Goal: Task Accomplishment & Management: Manage account settings

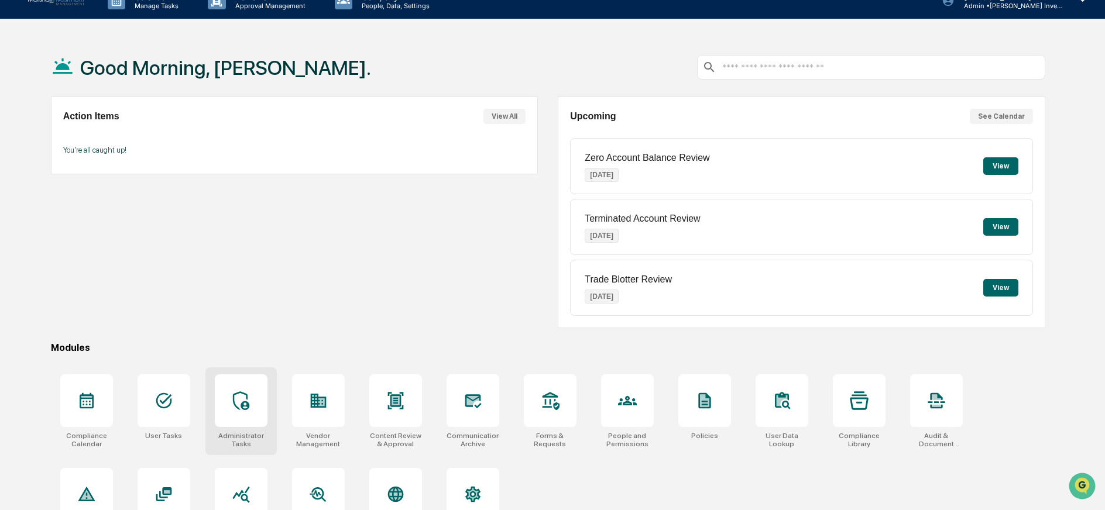
scroll to position [65, 0]
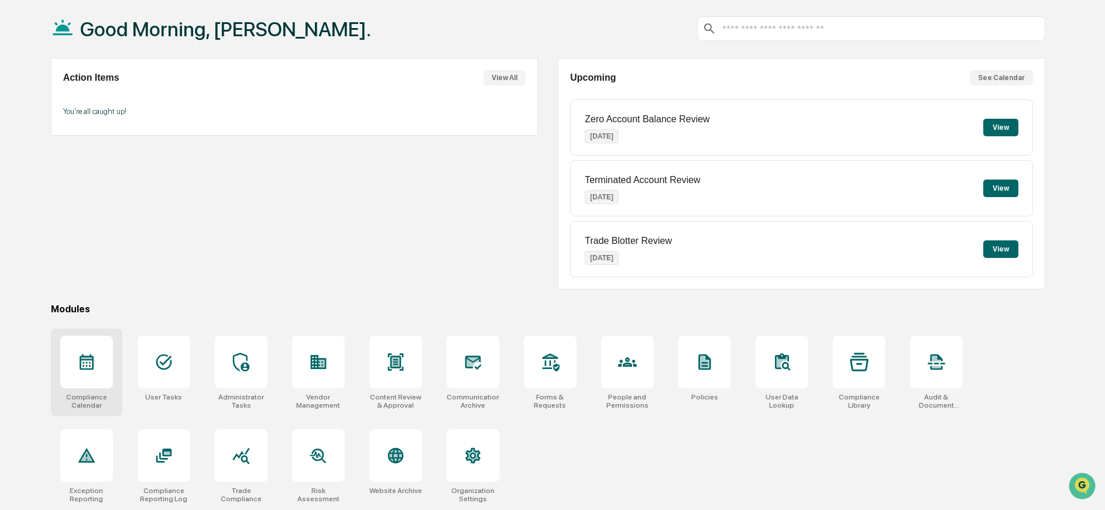
click at [79, 355] on icon at bounding box center [86, 362] width 19 height 19
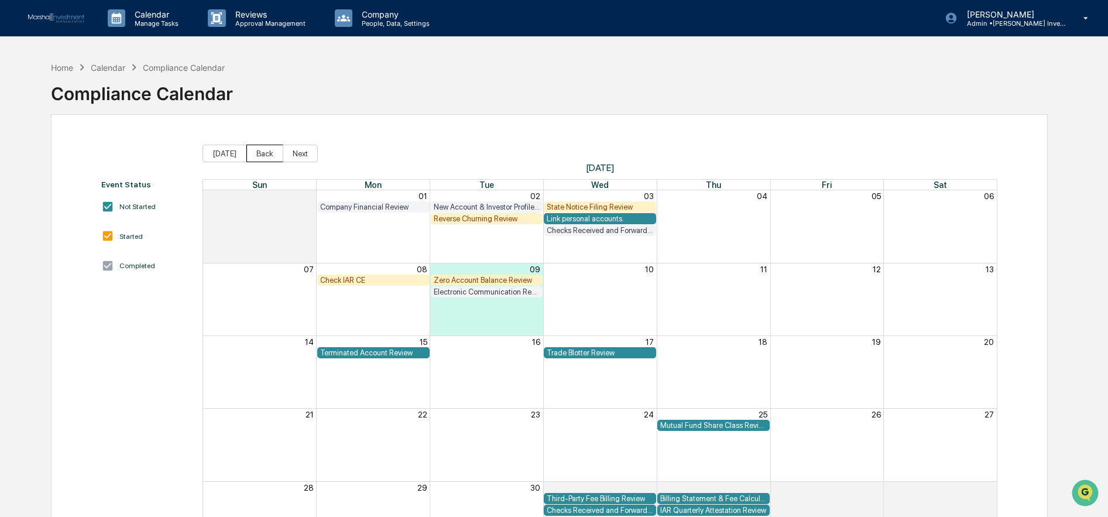
click at [250, 152] on button "Back" at bounding box center [264, 154] width 37 height 18
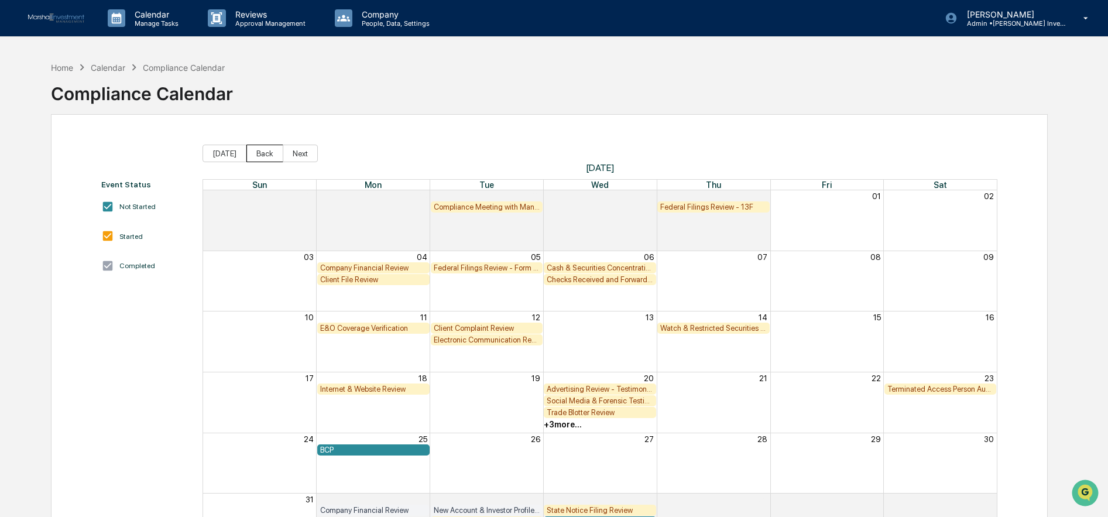
click at [249, 153] on button "Back" at bounding box center [264, 154] width 37 height 18
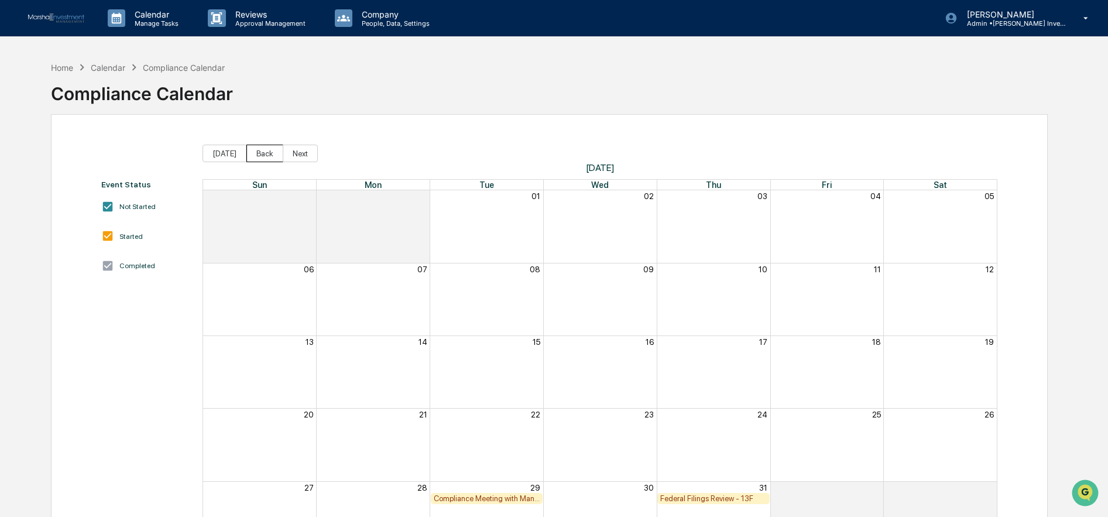
click at [250, 152] on button "Back" at bounding box center [264, 154] width 37 height 18
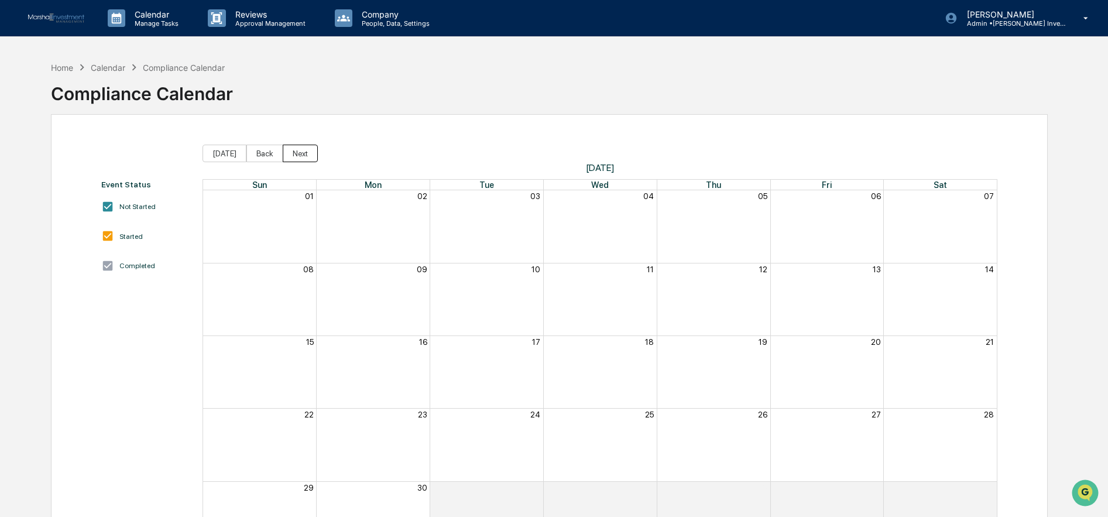
click at [283, 152] on button "Next" at bounding box center [300, 154] width 35 height 18
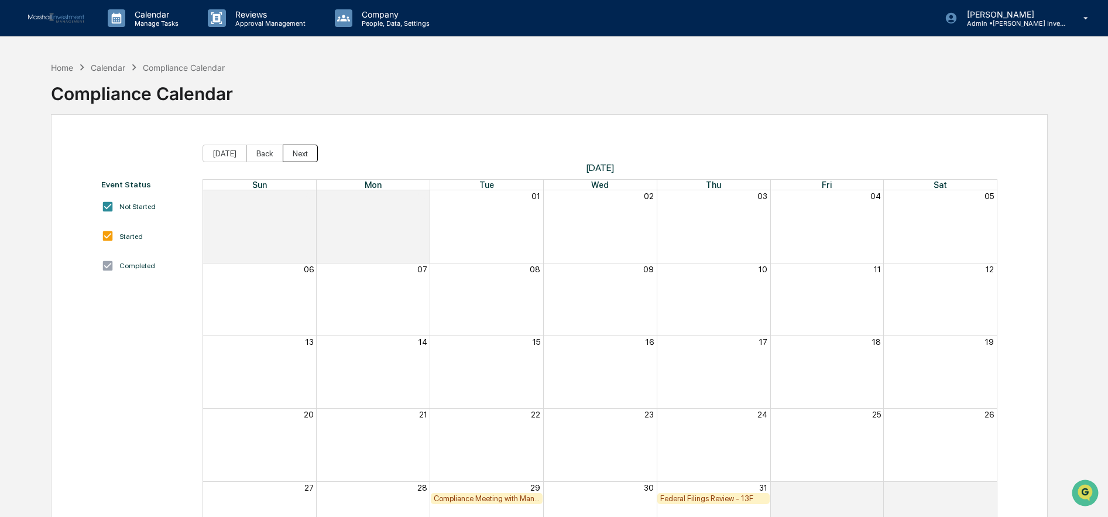
click at [286, 154] on button "Next" at bounding box center [300, 154] width 35 height 18
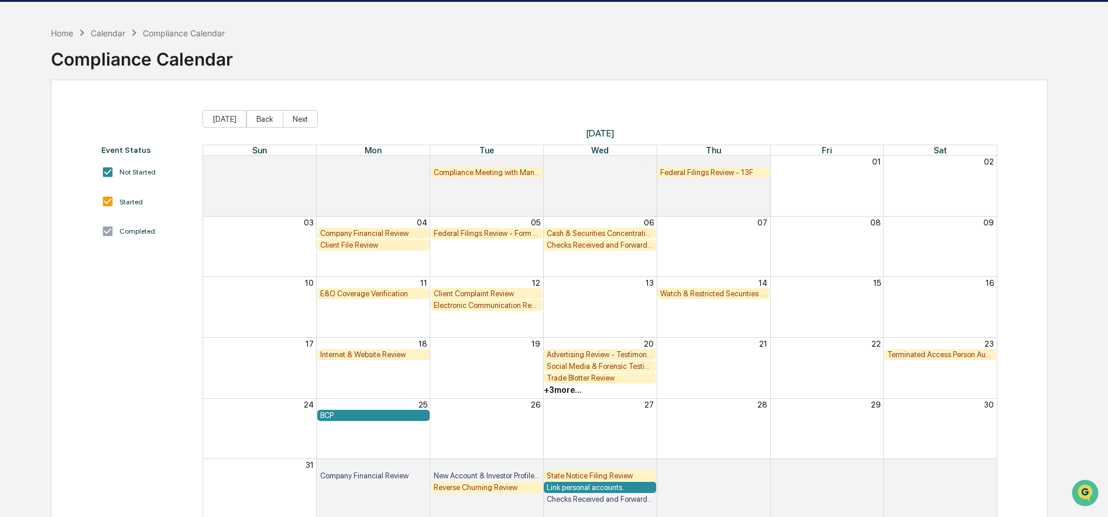
scroll to position [37, 0]
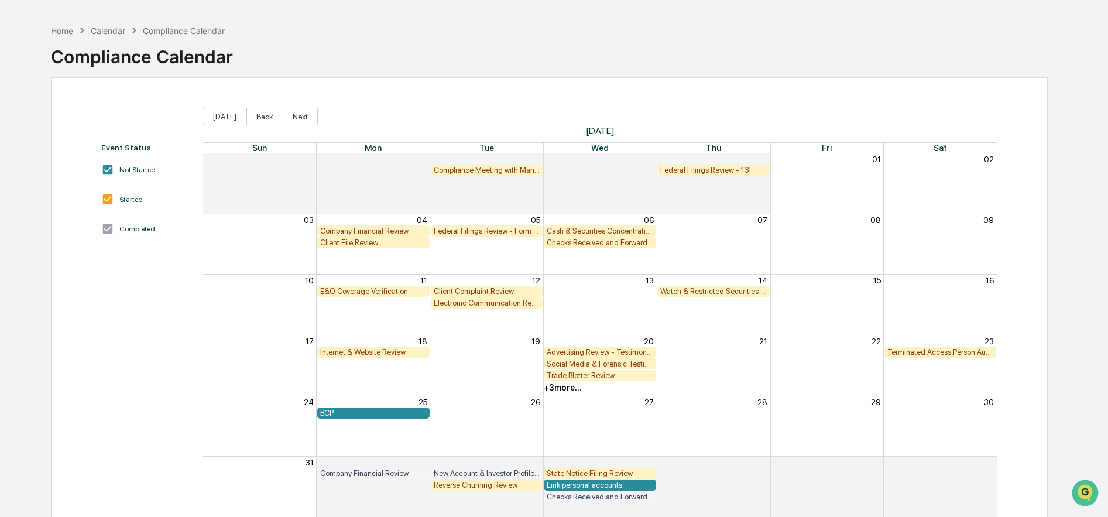
click at [359, 413] on div "BCP" at bounding box center [373, 413] width 107 height 9
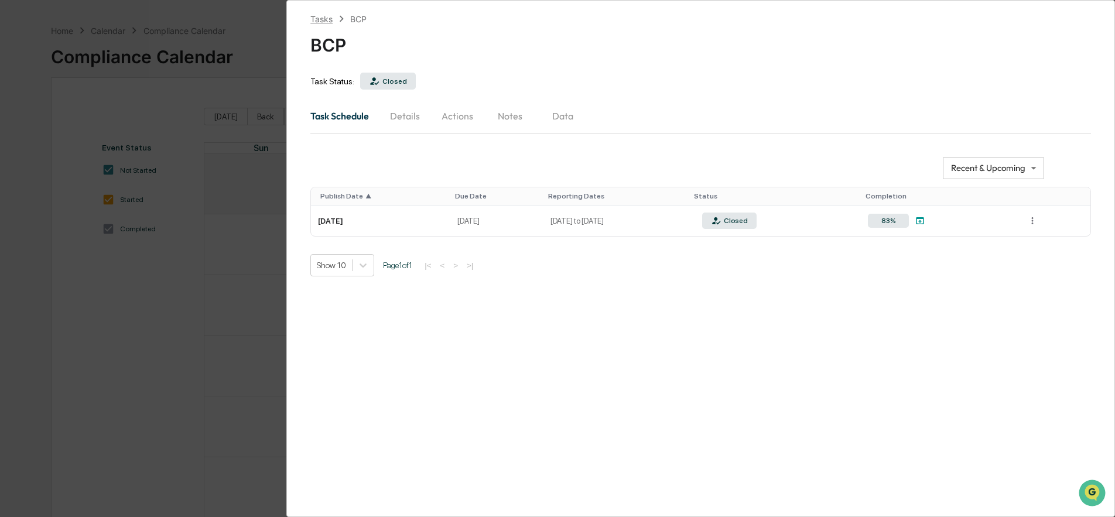
click at [313, 19] on div "Tasks" at bounding box center [321, 19] width 22 height 10
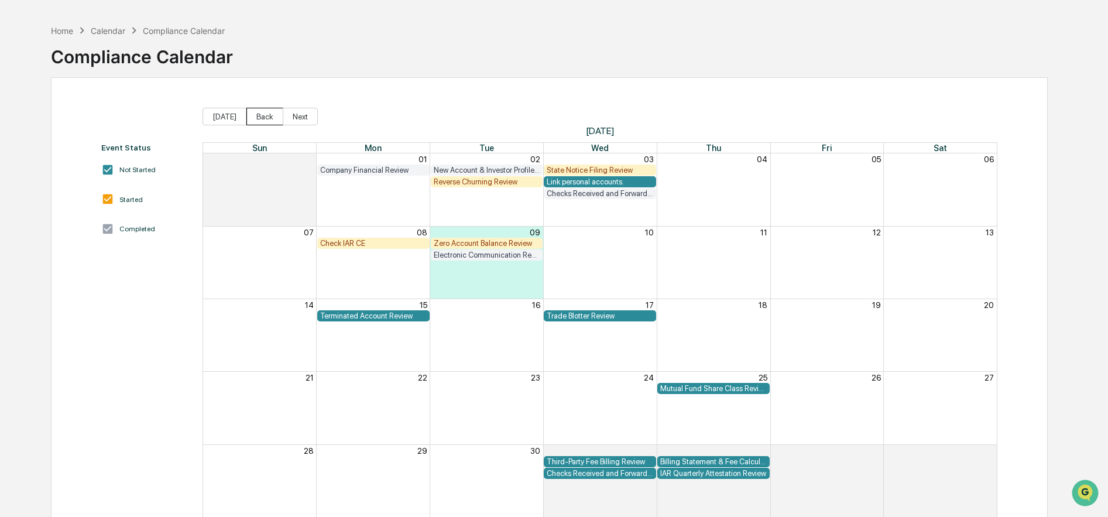
click at [249, 115] on button "Back" at bounding box center [264, 117] width 37 height 18
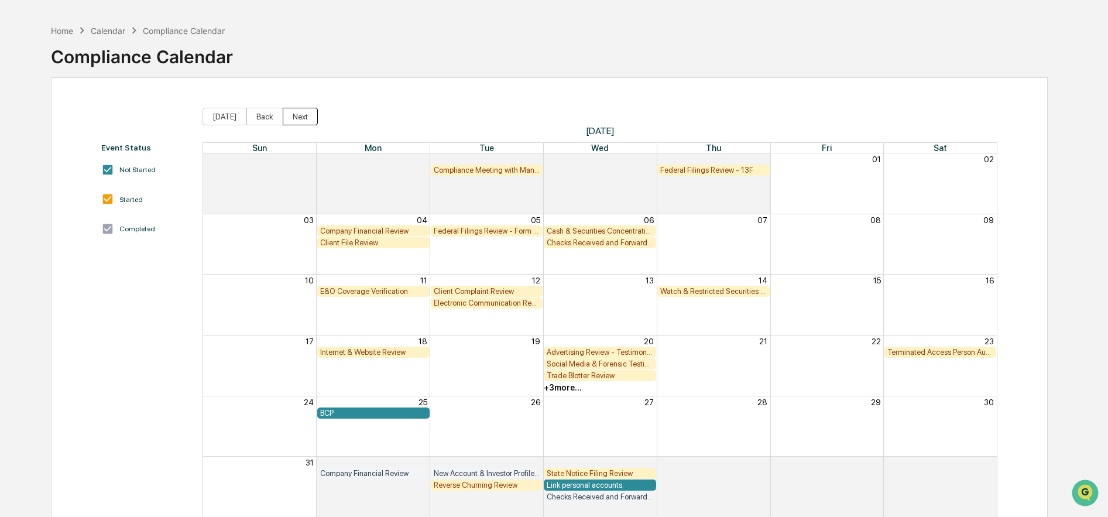
click at [286, 115] on button "Next" at bounding box center [300, 117] width 35 height 18
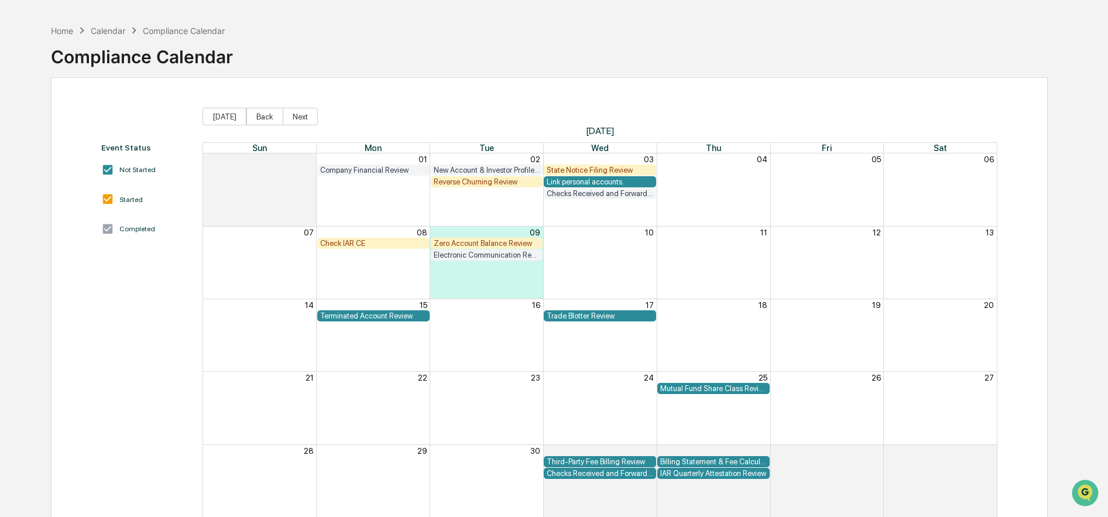
scroll to position [0, 0]
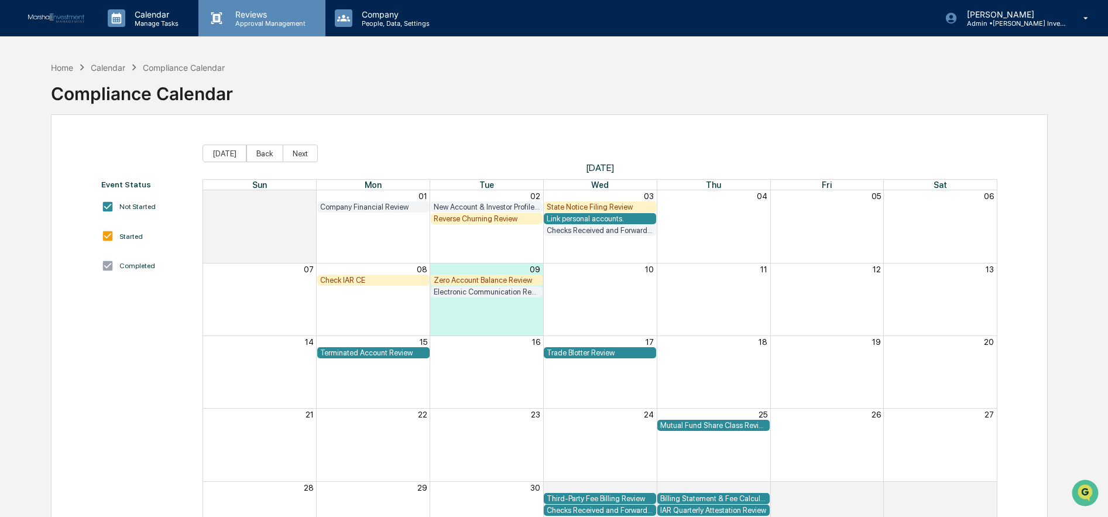
click at [252, 23] on p "Approval Management" at bounding box center [268, 23] width 85 height 8
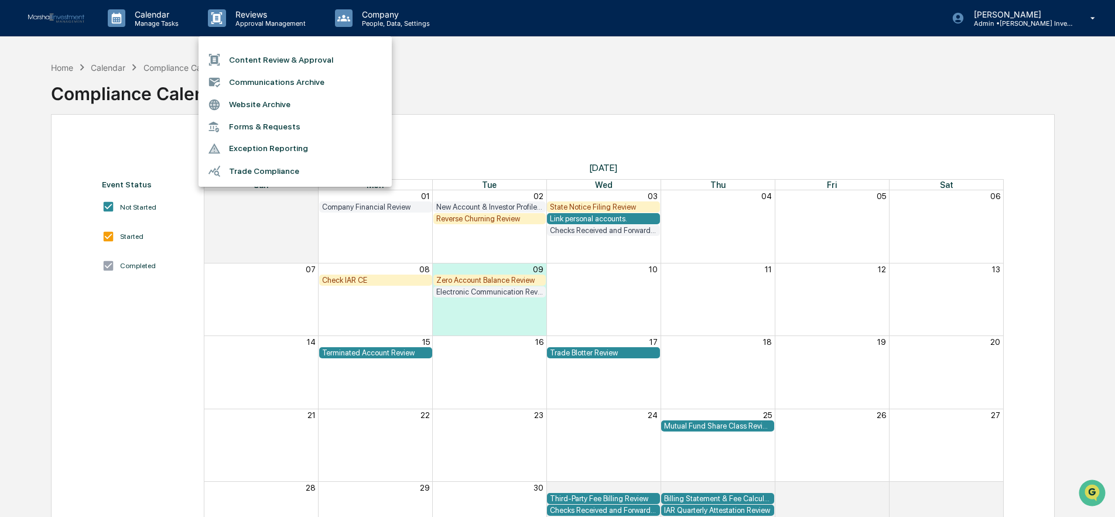
click at [458, 75] on div at bounding box center [557, 258] width 1115 height 517
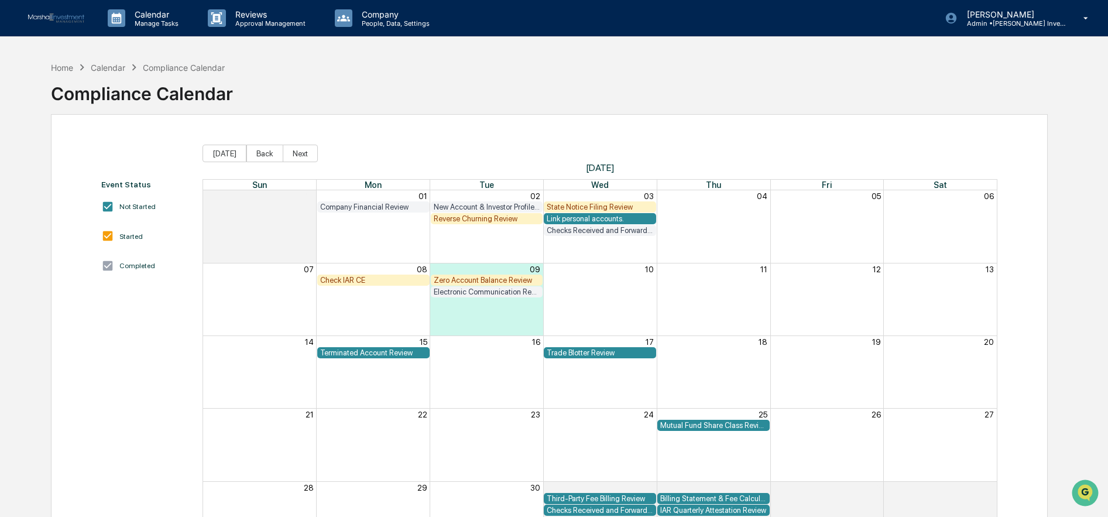
click at [67, 19] on img at bounding box center [56, 18] width 56 height 10
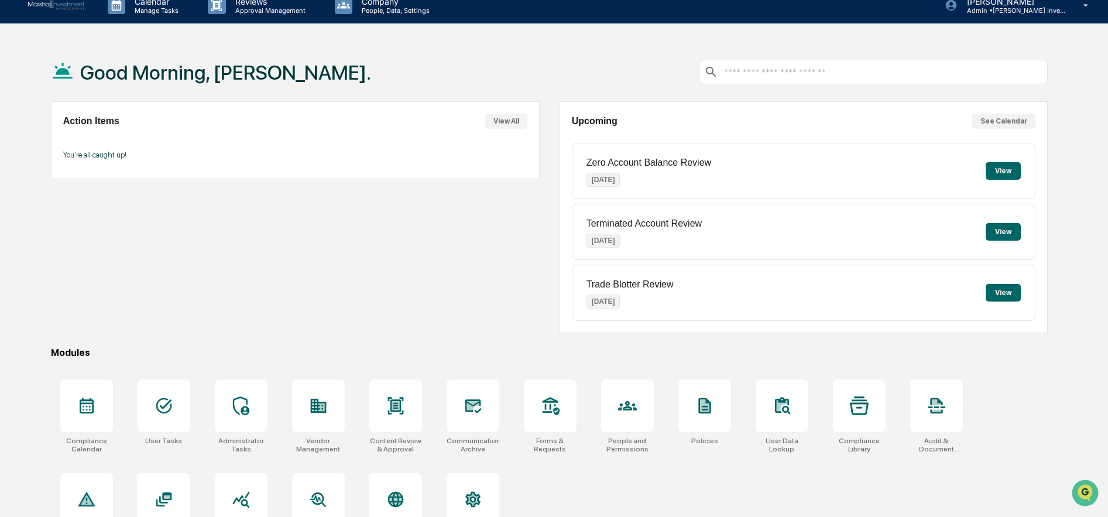
scroll to position [28, 0]
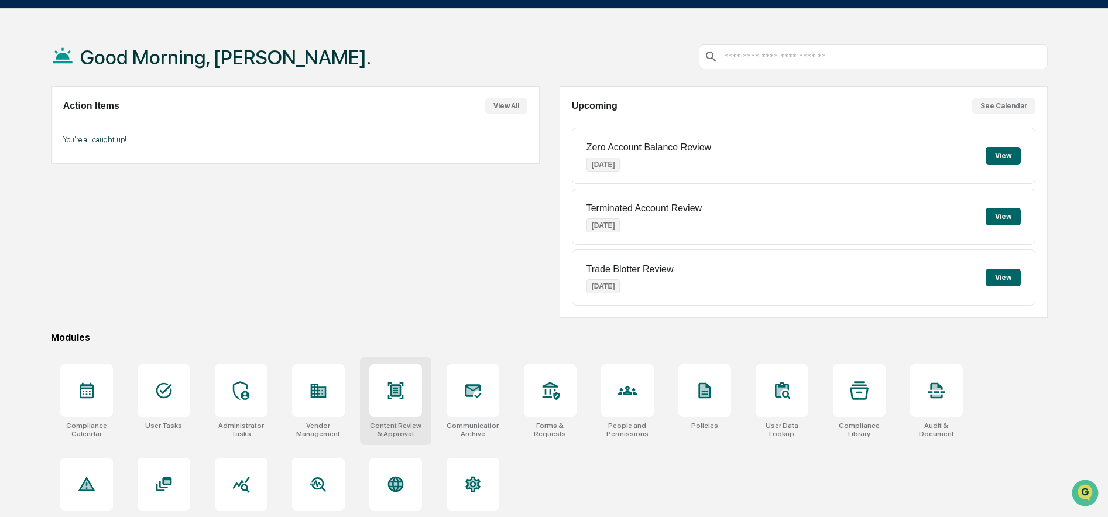
click at [396, 397] on icon at bounding box center [395, 390] width 19 height 19
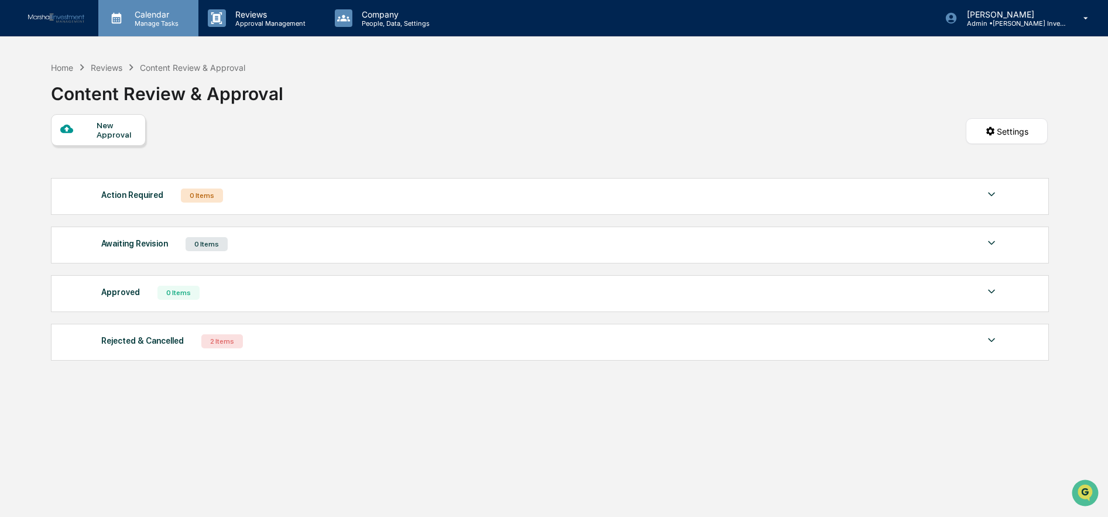
click at [132, 20] on p "Manage Tasks" at bounding box center [154, 23] width 59 height 8
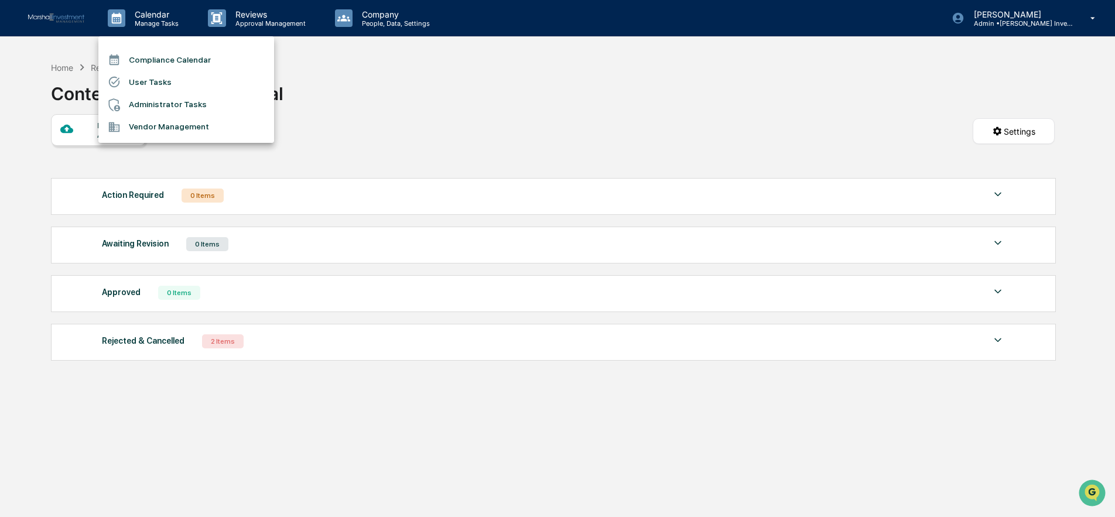
click at [139, 100] on li "Administrator Tasks" at bounding box center [186, 105] width 176 height 22
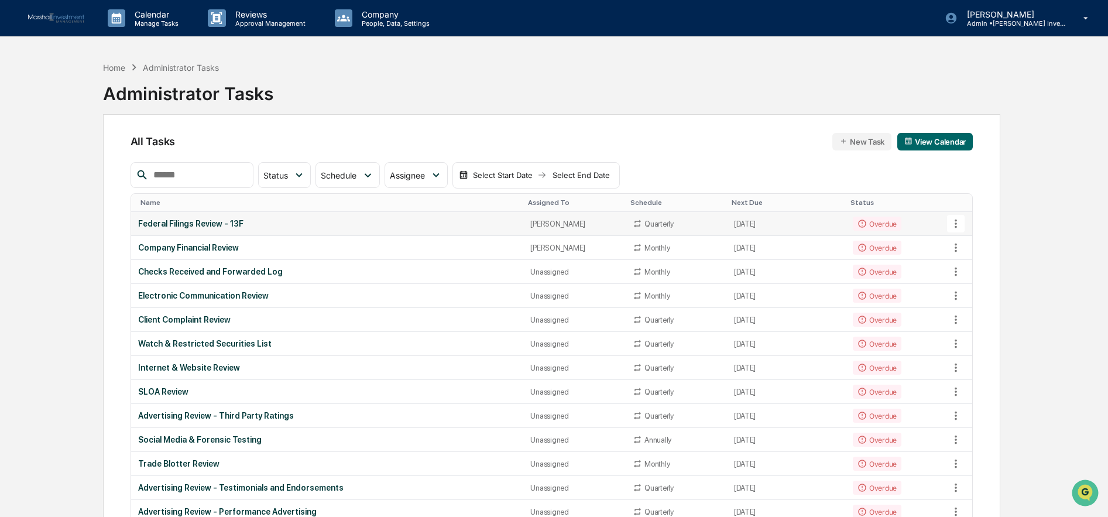
click at [189, 222] on div "Federal Filings Review - 13F" at bounding box center [327, 223] width 379 height 9
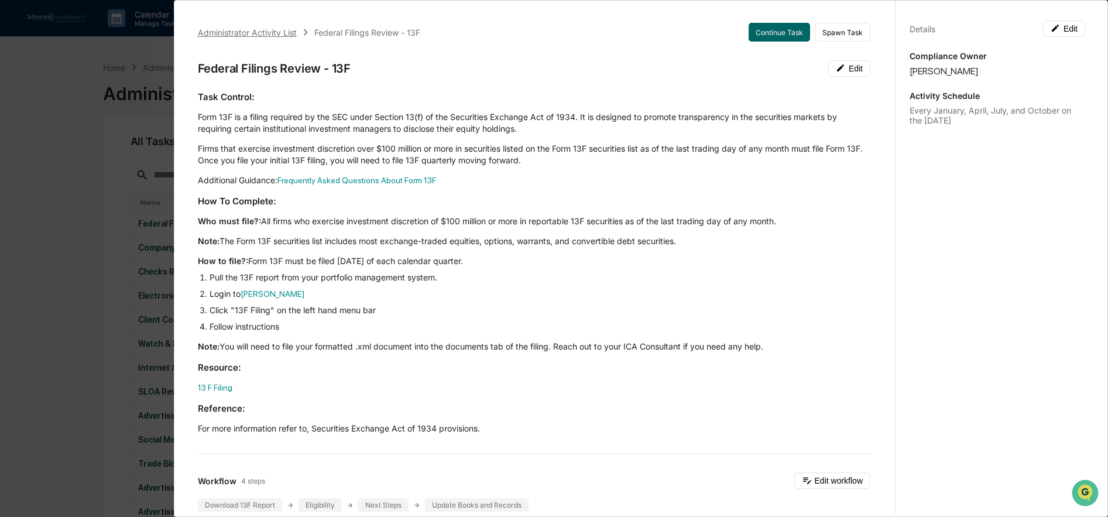
click at [221, 32] on div "Administrator Activity List" at bounding box center [247, 33] width 99 height 10
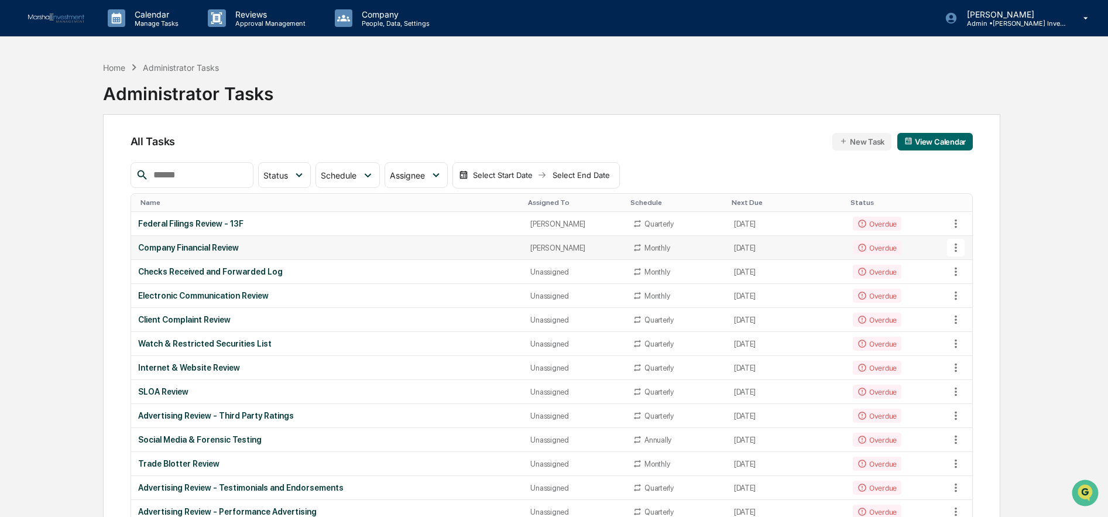
click at [207, 249] on div "Company Financial Review" at bounding box center [327, 247] width 379 height 9
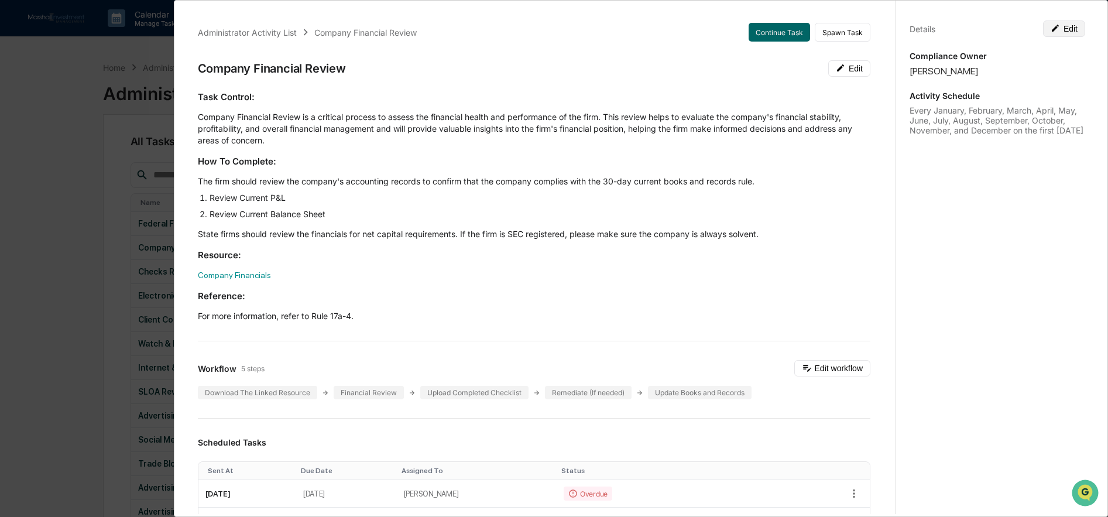
click at [1058, 29] on button "Edit" at bounding box center [1064, 28] width 42 height 16
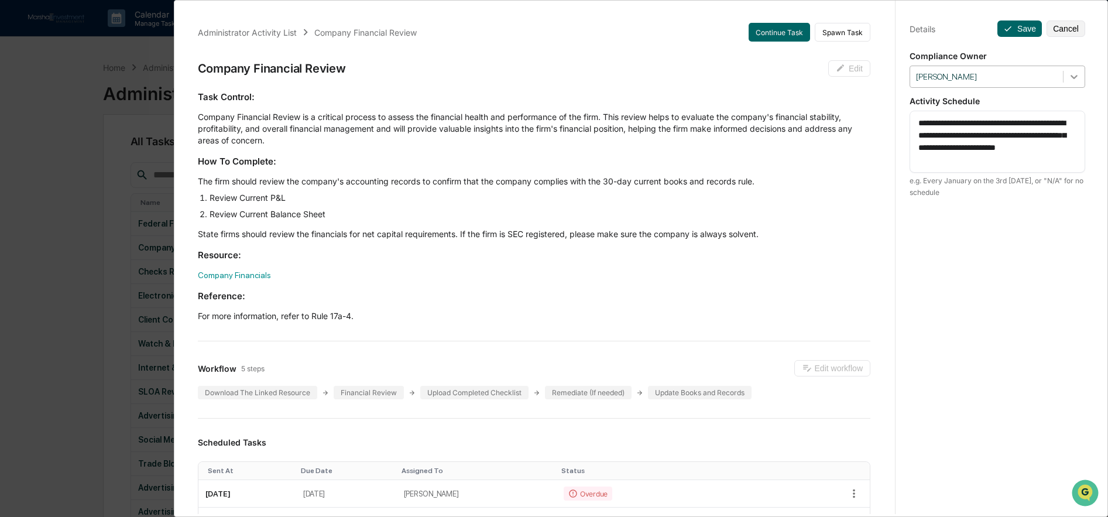
click at [1068, 77] on icon at bounding box center [1074, 77] width 12 height 12
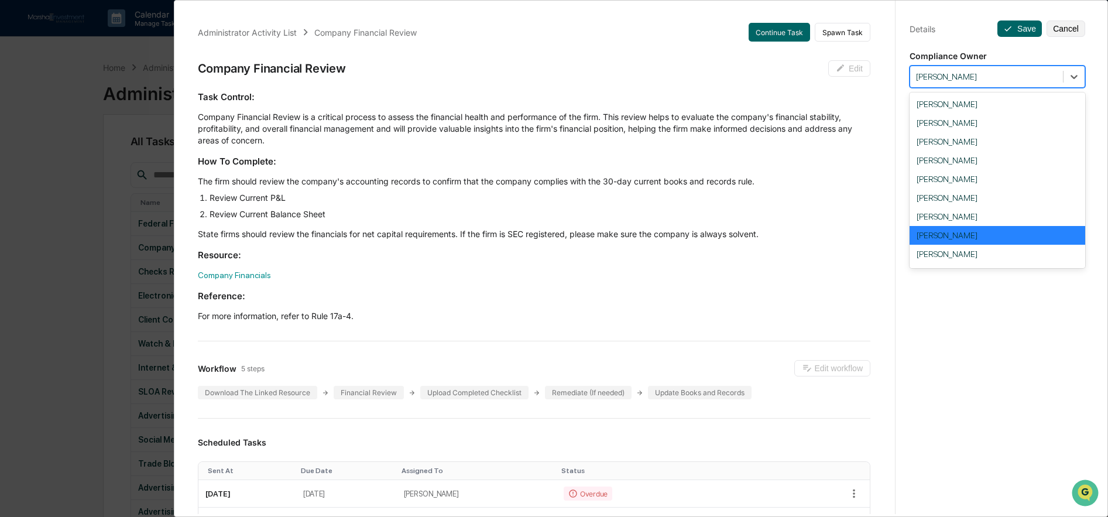
click at [947, 236] on div "Dennis Marshall" at bounding box center [998, 235] width 176 height 19
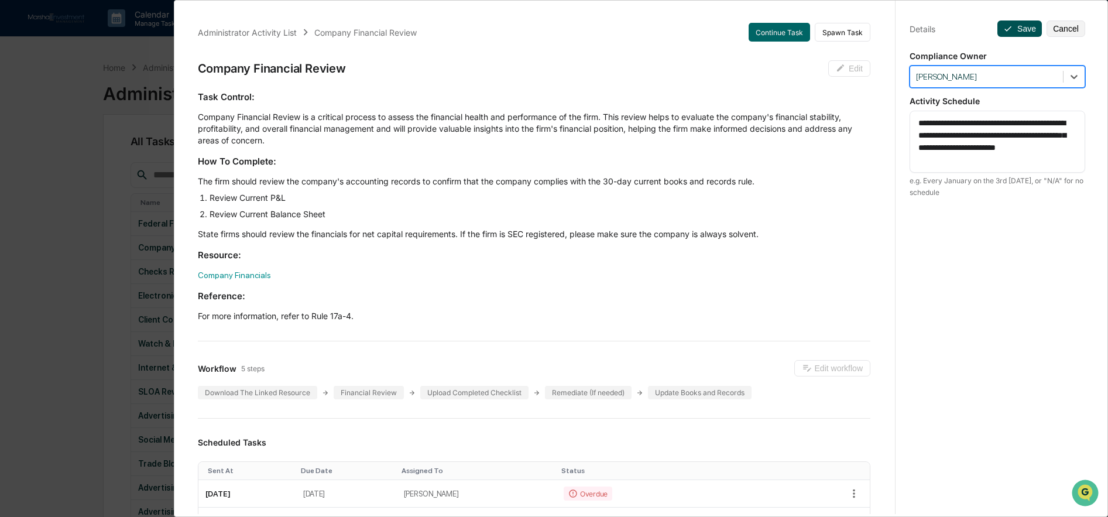
click at [1016, 26] on button "Save" at bounding box center [1019, 28] width 44 height 16
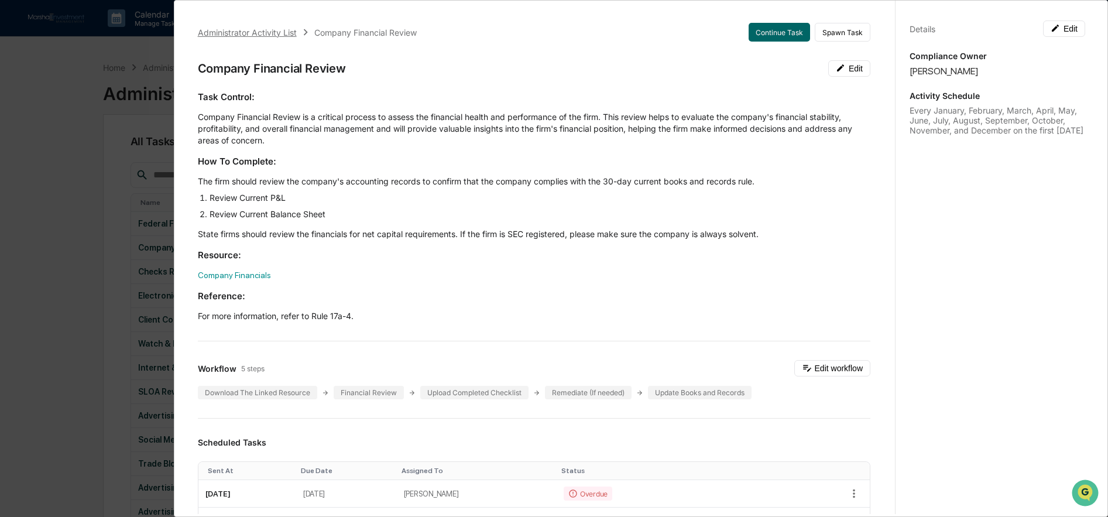
click at [211, 32] on div "Administrator Activity List" at bounding box center [247, 33] width 99 height 10
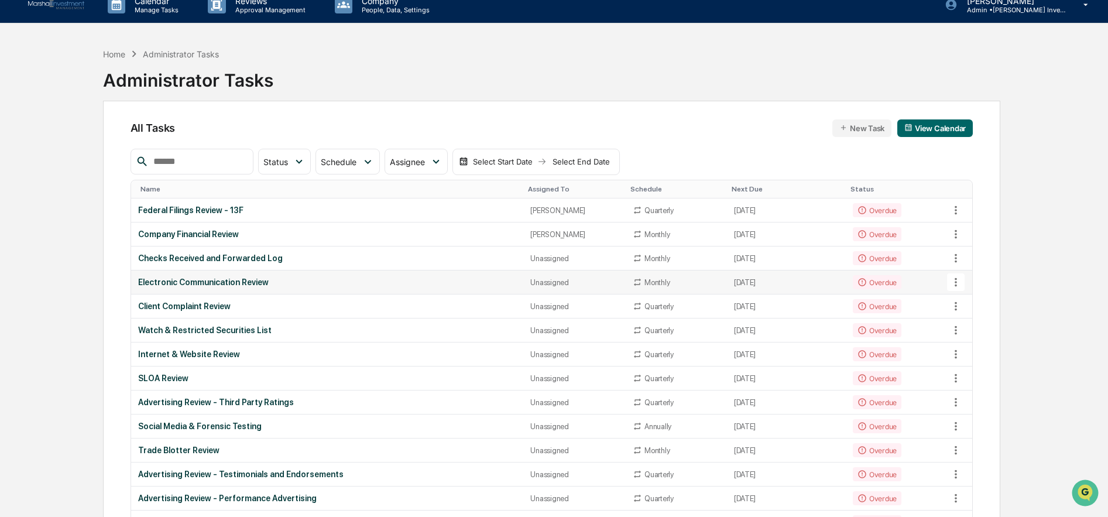
scroll to position [36, 0]
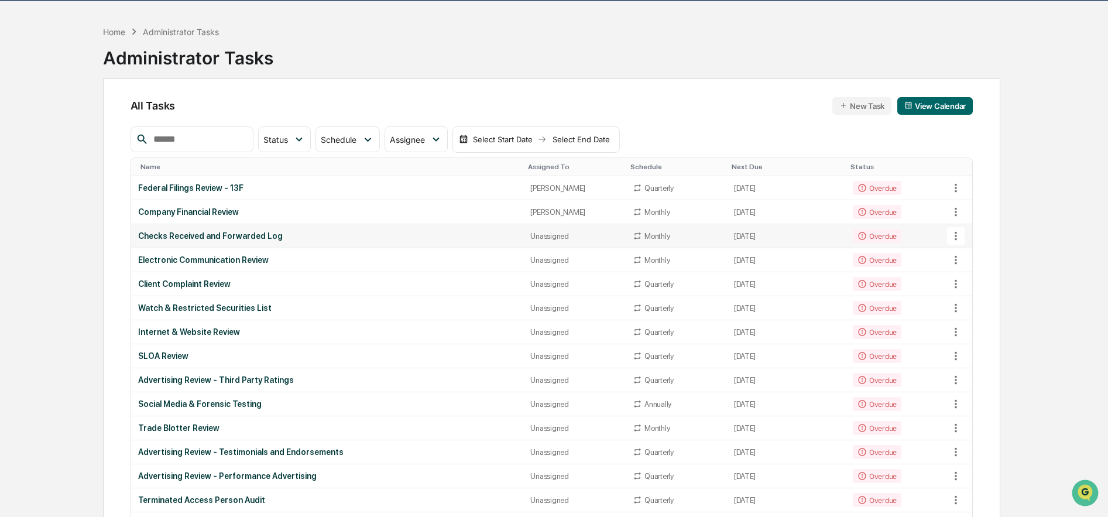
click at [183, 236] on div "Checks Received and Forwarded Log" at bounding box center [327, 235] width 379 height 9
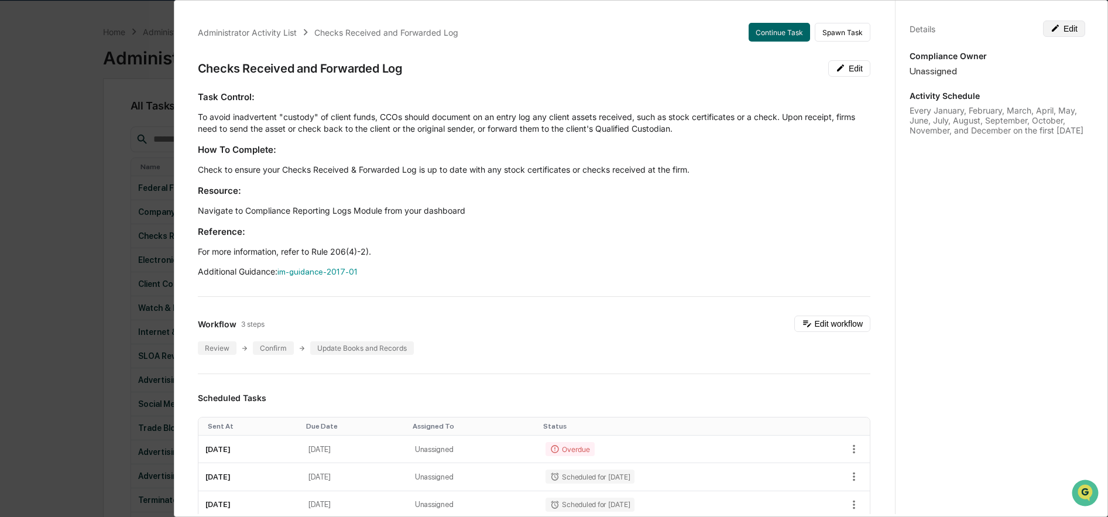
click at [1058, 29] on button "Edit" at bounding box center [1064, 28] width 42 height 16
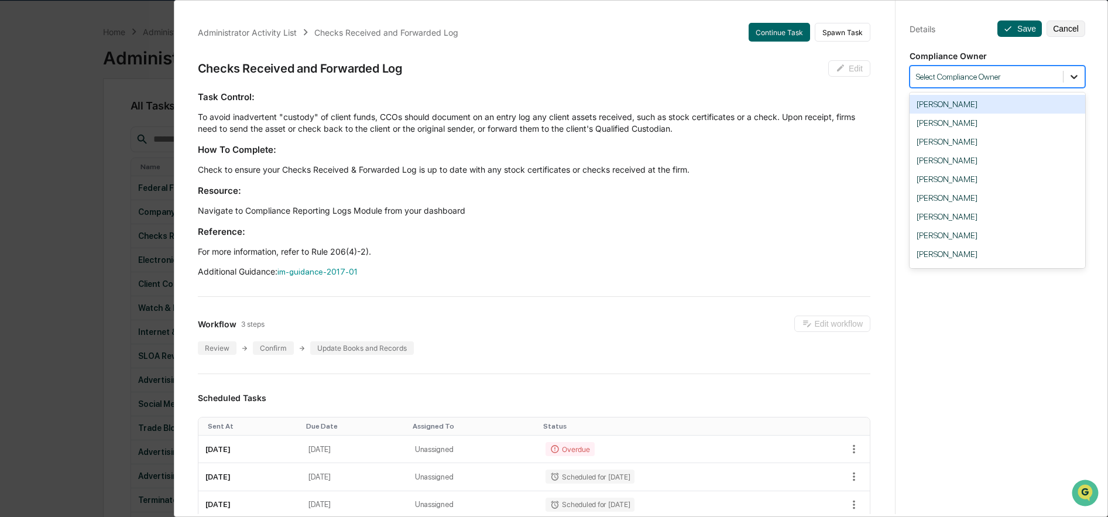
click at [1072, 75] on icon at bounding box center [1074, 77] width 12 height 12
click at [1062, 27] on button "Cancel" at bounding box center [1066, 28] width 39 height 16
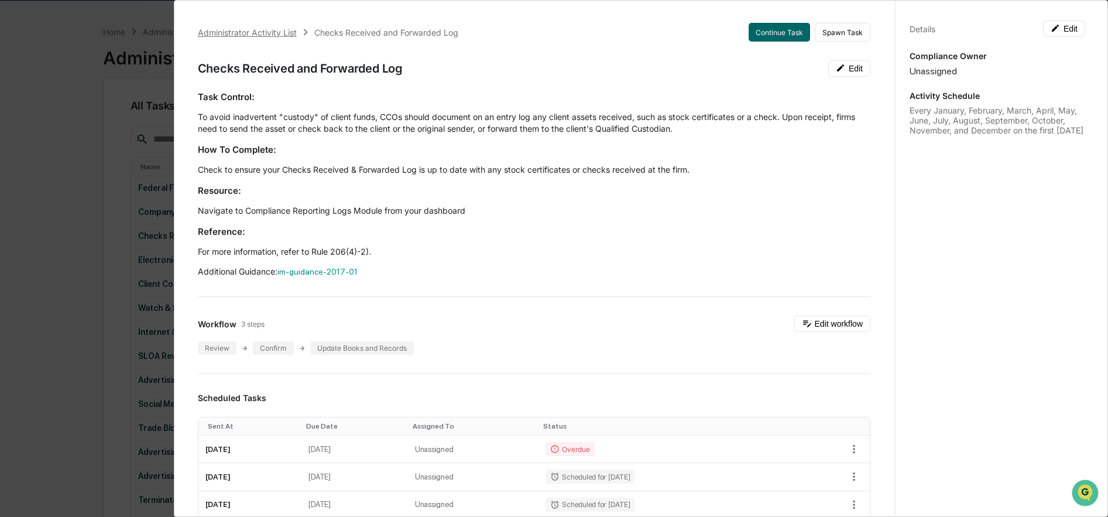
click at [203, 33] on div "Administrator Activity List" at bounding box center [247, 33] width 99 height 10
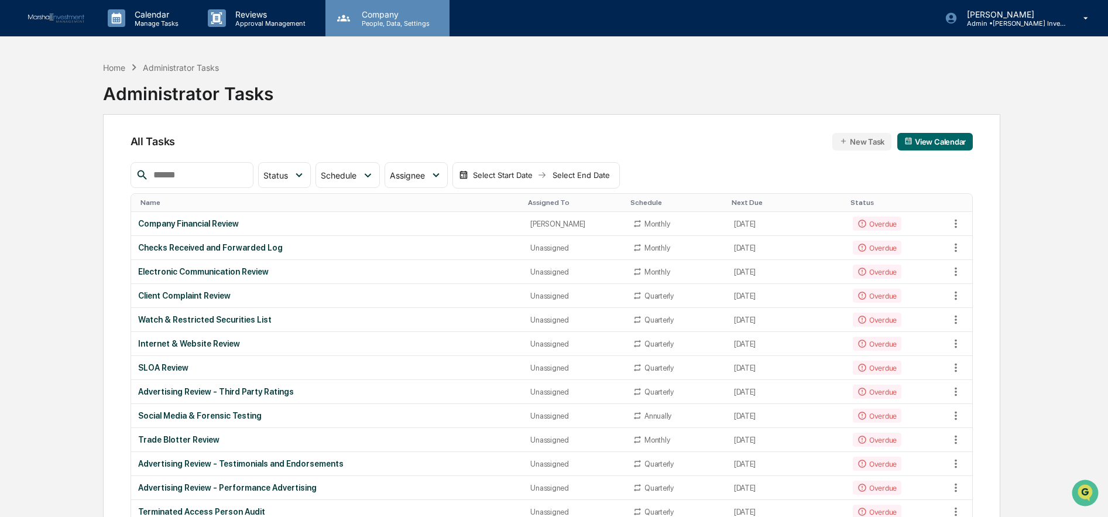
click at [364, 16] on p "Company" at bounding box center [393, 14] width 83 height 10
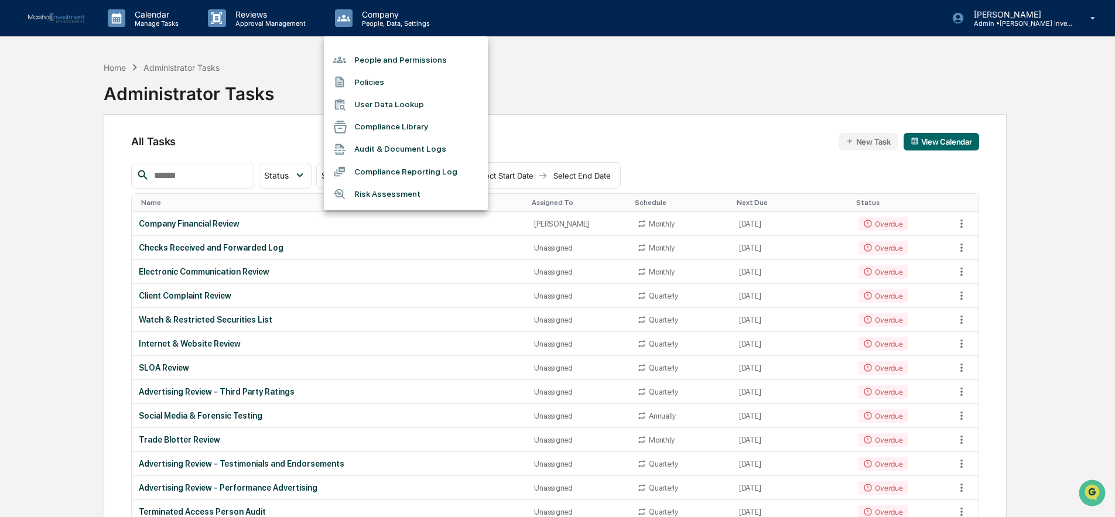
click at [366, 58] on li "People and Permissions" at bounding box center [406, 60] width 164 height 22
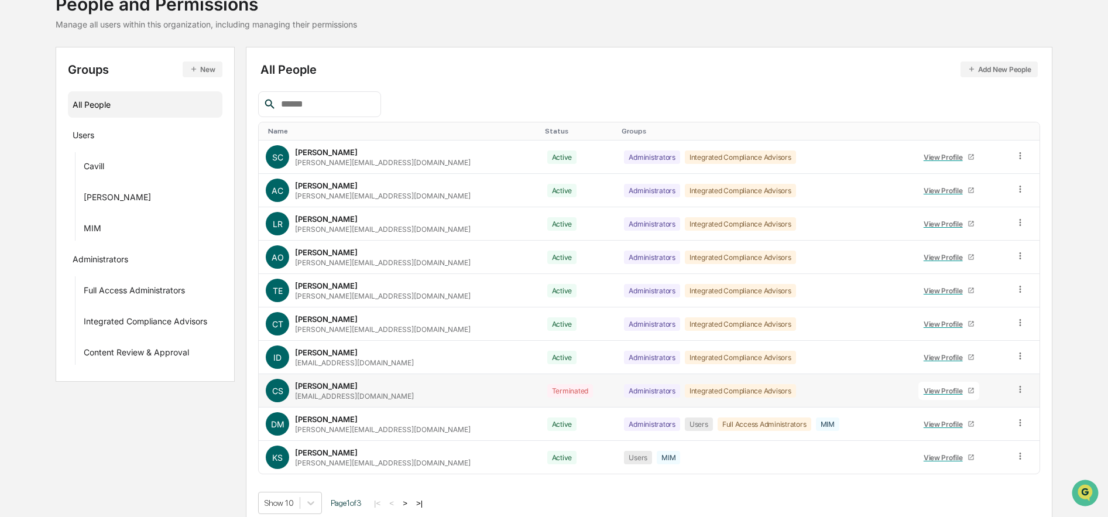
scroll to position [94, 0]
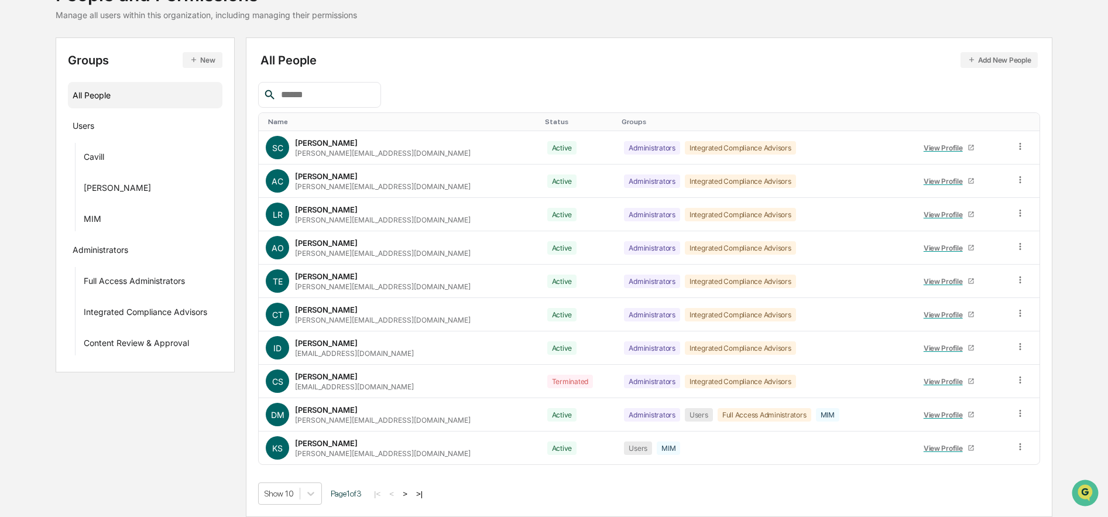
click at [409, 493] on button ">" at bounding box center [405, 494] width 12 height 10
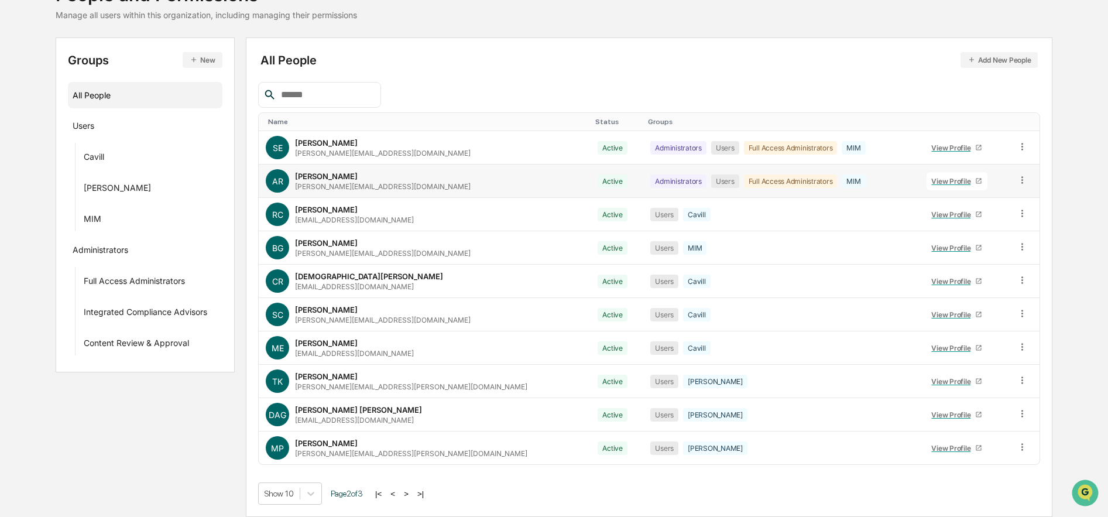
click at [1018, 182] on icon at bounding box center [1022, 179] width 11 height 11
click at [990, 178] on td "View Profile" at bounding box center [965, 180] width 90 height 33
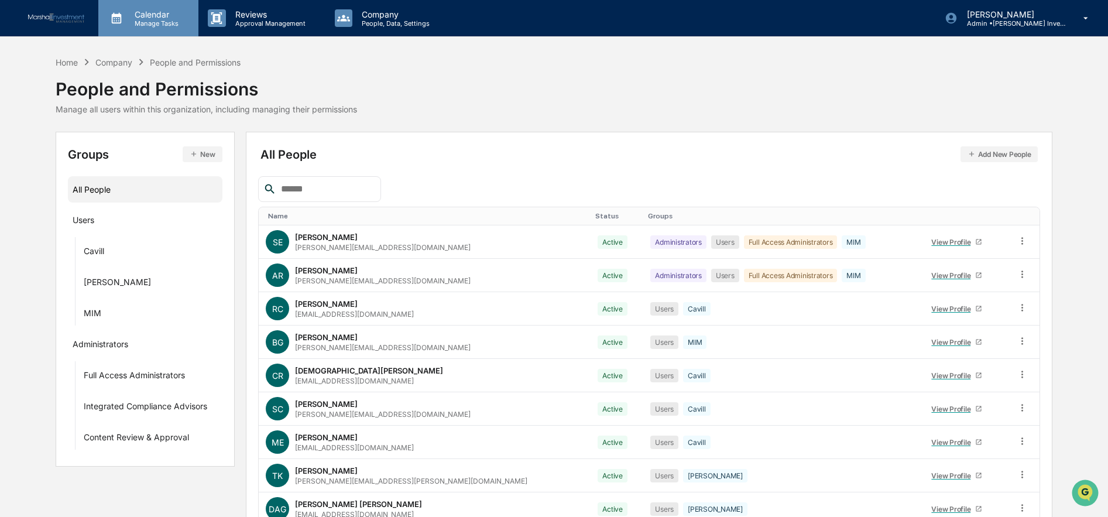
click at [141, 21] on p "Manage Tasks" at bounding box center [154, 23] width 59 height 8
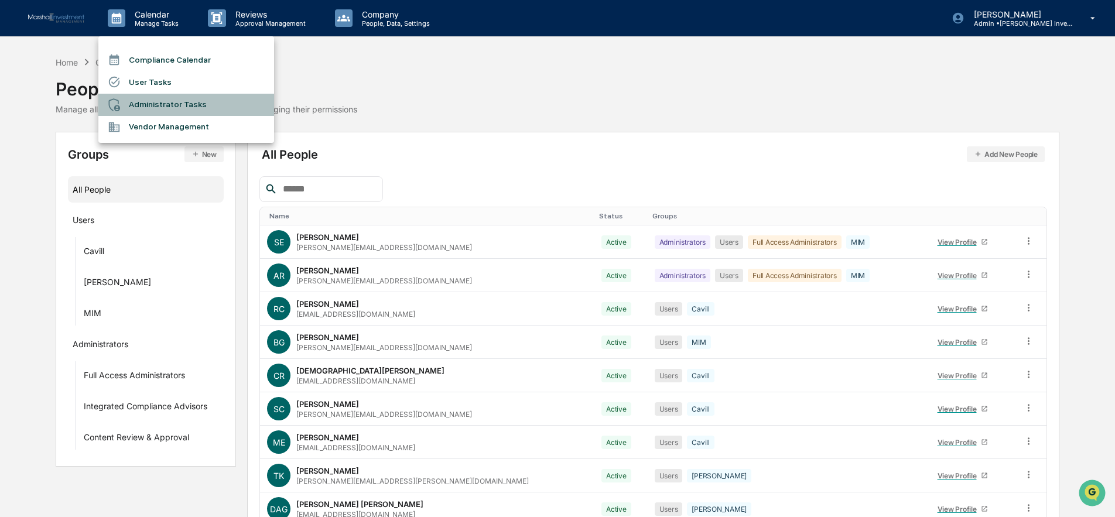
click at [138, 109] on li "Administrator Tasks" at bounding box center [186, 105] width 176 height 22
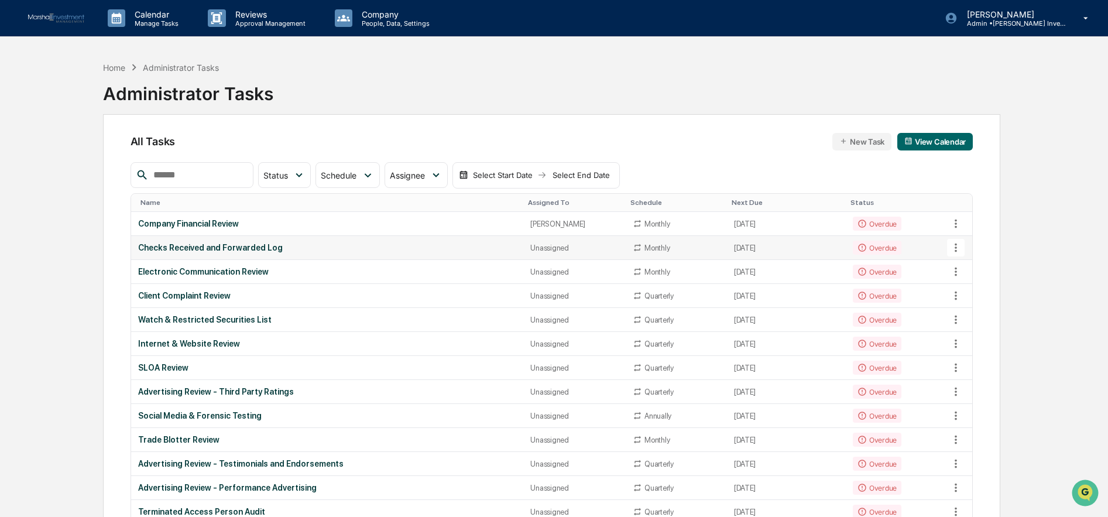
click at [195, 249] on div "Checks Received and Forwarded Log" at bounding box center [327, 247] width 379 height 9
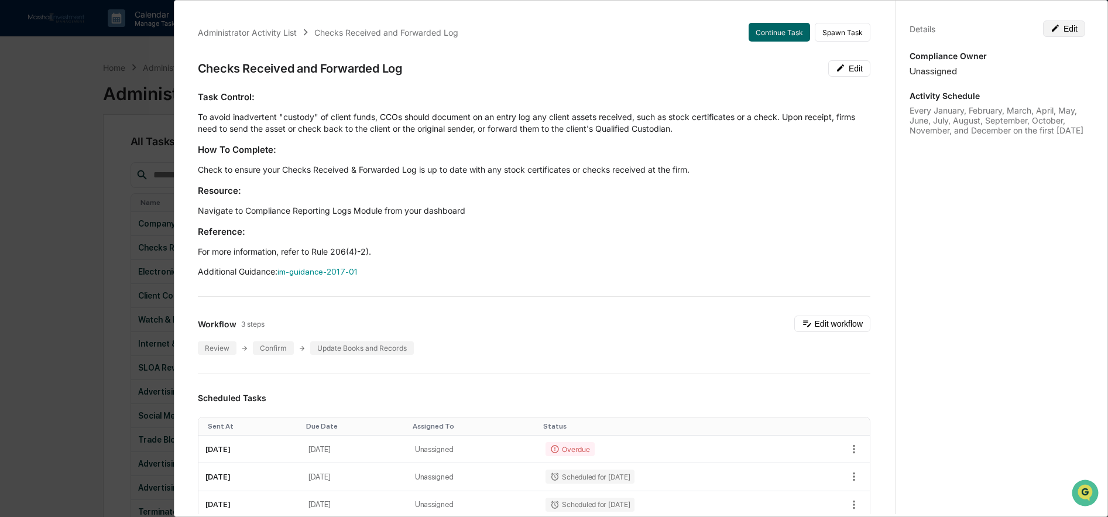
click at [1055, 31] on button "Edit" at bounding box center [1064, 28] width 42 height 16
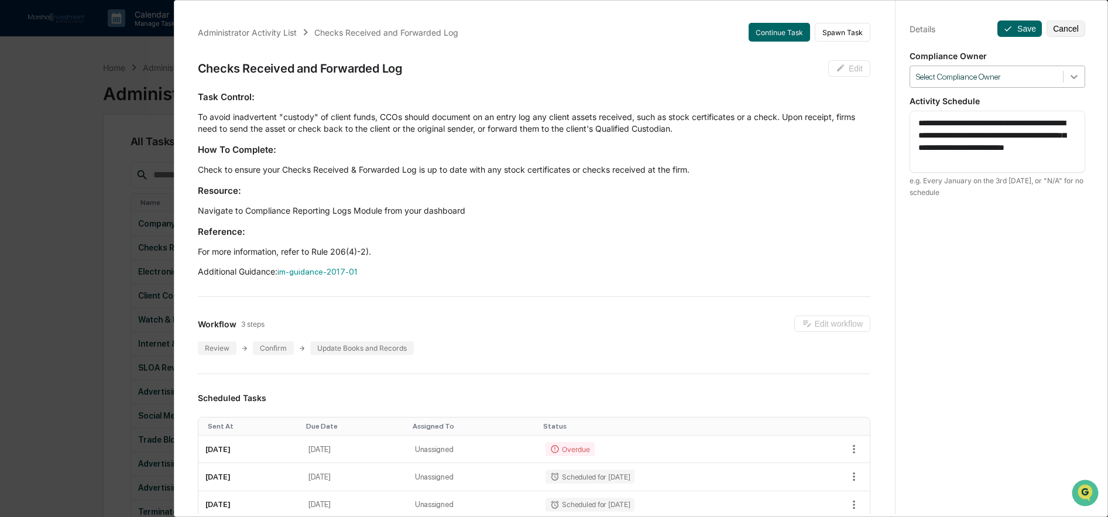
click at [1068, 75] on icon at bounding box center [1074, 77] width 12 height 12
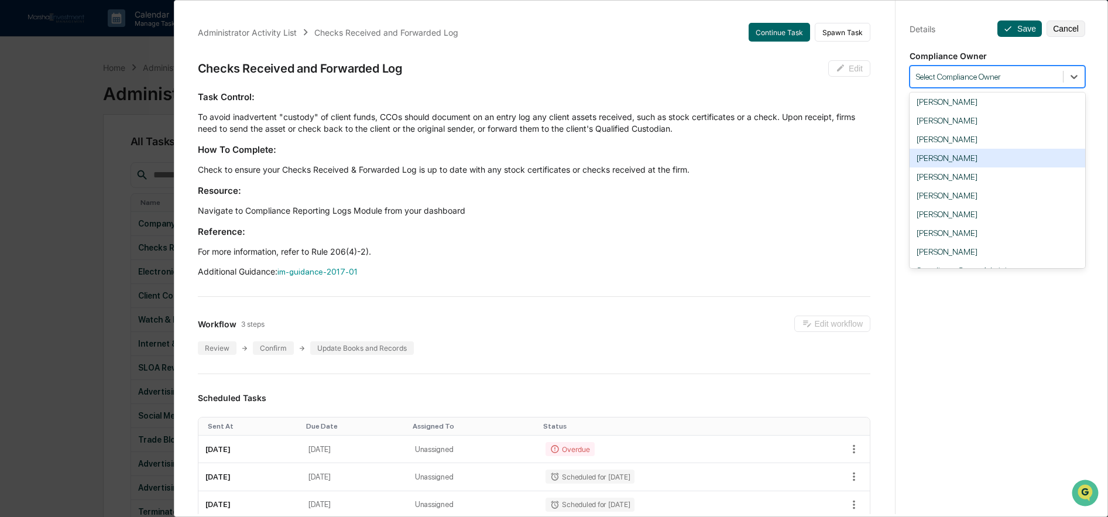
scroll to position [26, 0]
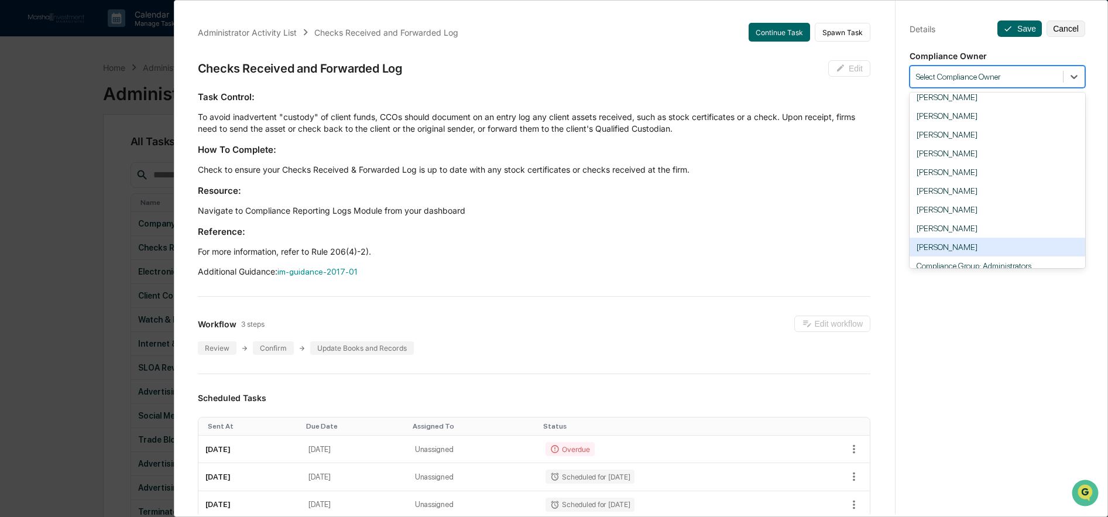
click at [942, 249] on div "Allyson Reiner" at bounding box center [998, 247] width 176 height 19
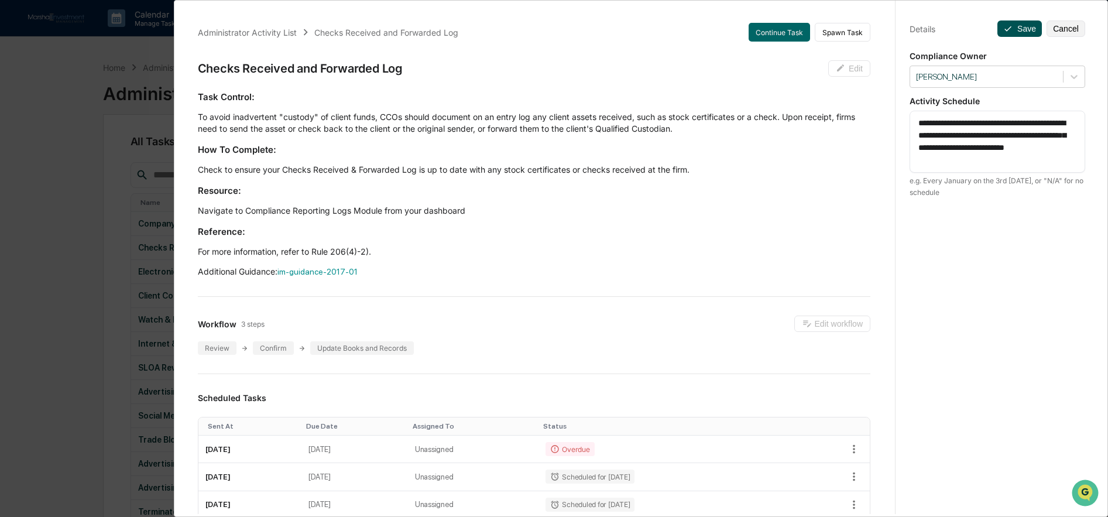
click at [1013, 28] on button "Save" at bounding box center [1019, 28] width 44 height 16
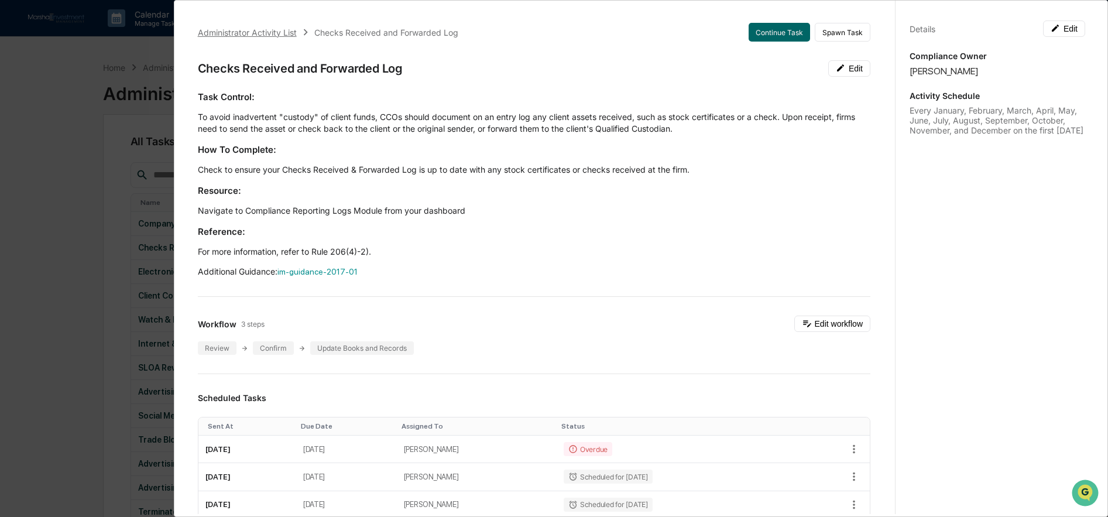
click at [238, 28] on div "Administrator Activity List" at bounding box center [247, 33] width 99 height 10
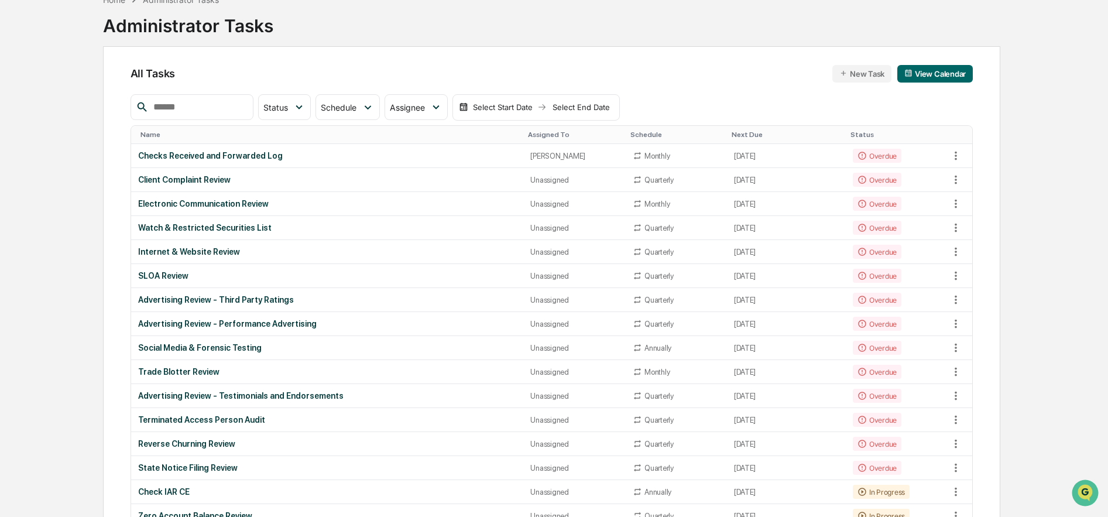
scroll to position [0, 0]
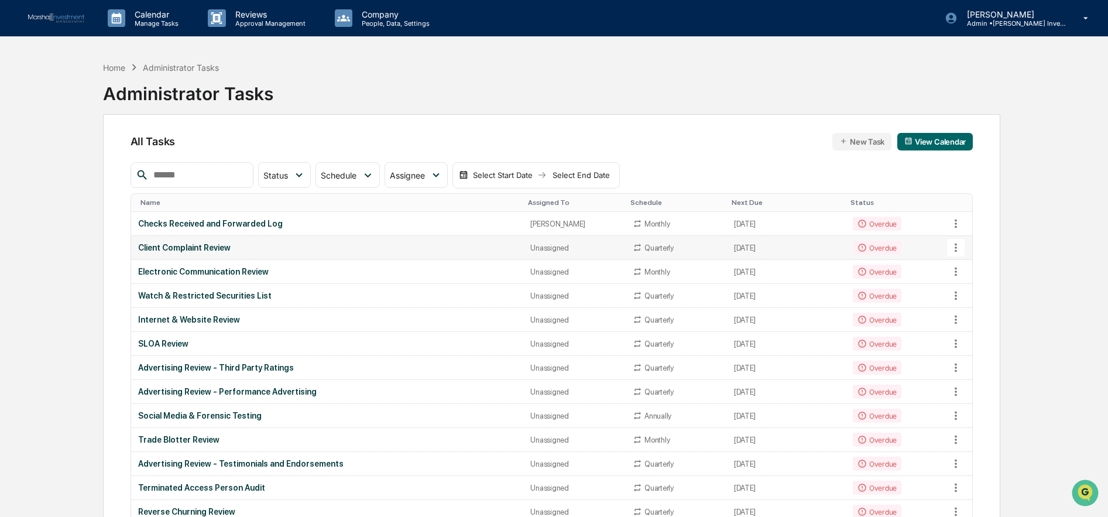
click at [192, 246] on div "Client Complaint Review" at bounding box center [327, 247] width 379 height 9
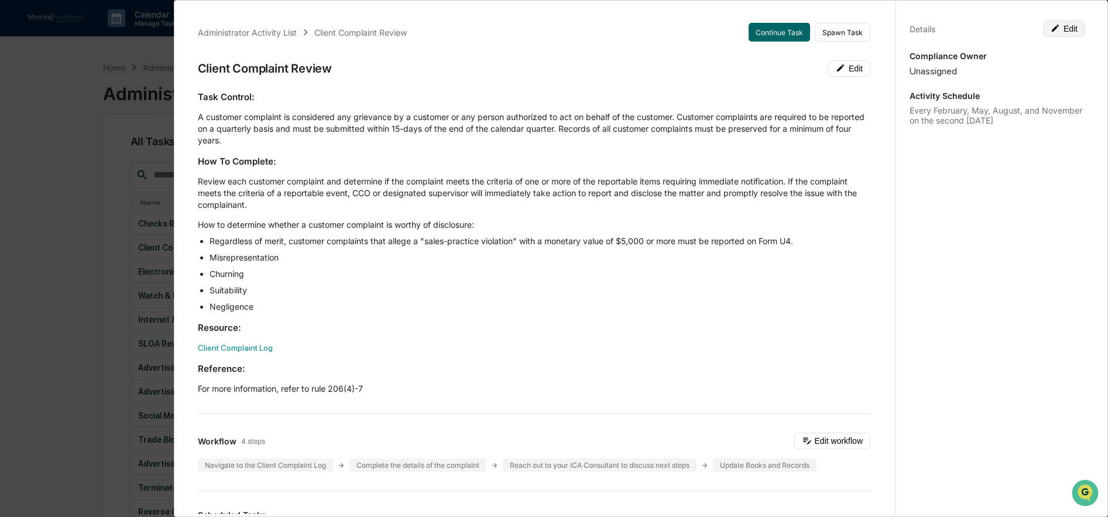
click at [1065, 26] on button "Edit" at bounding box center [1064, 28] width 42 height 16
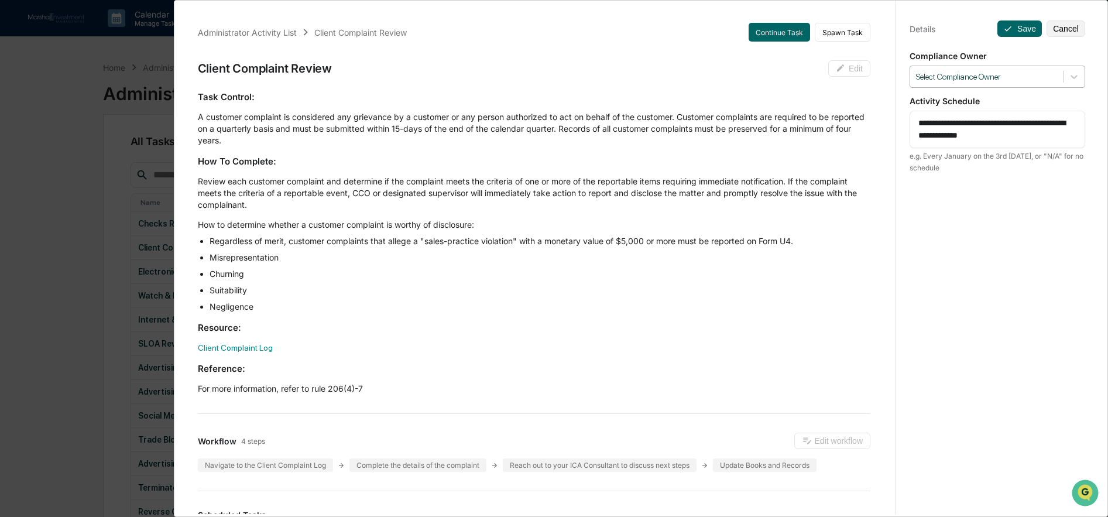
click at [1007, 79] on div at bounding box center [986, 76] width 141 height 11
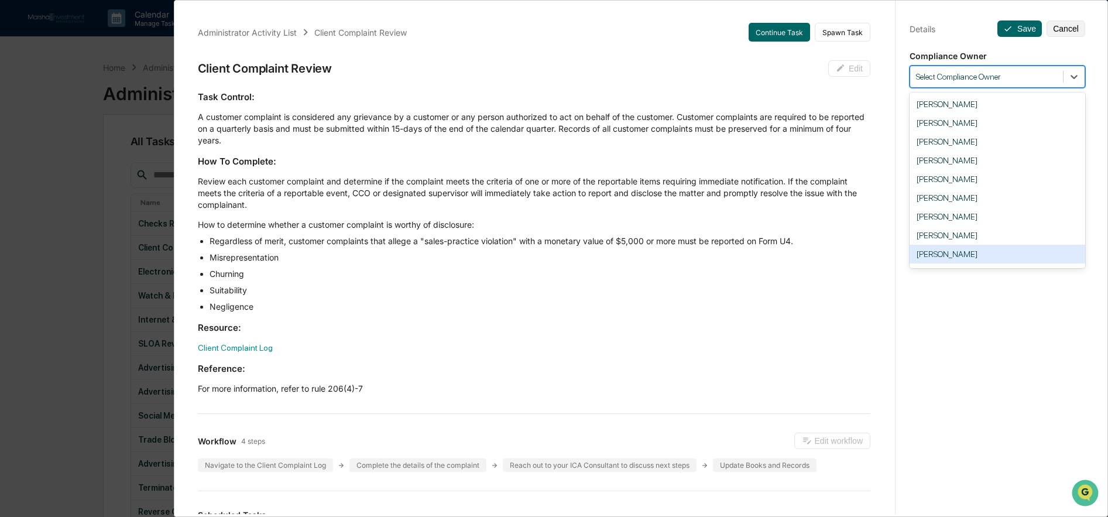
click at [930, 255] on div "Sharon Evans" at bounding box center [998, 254] width 176 height 19
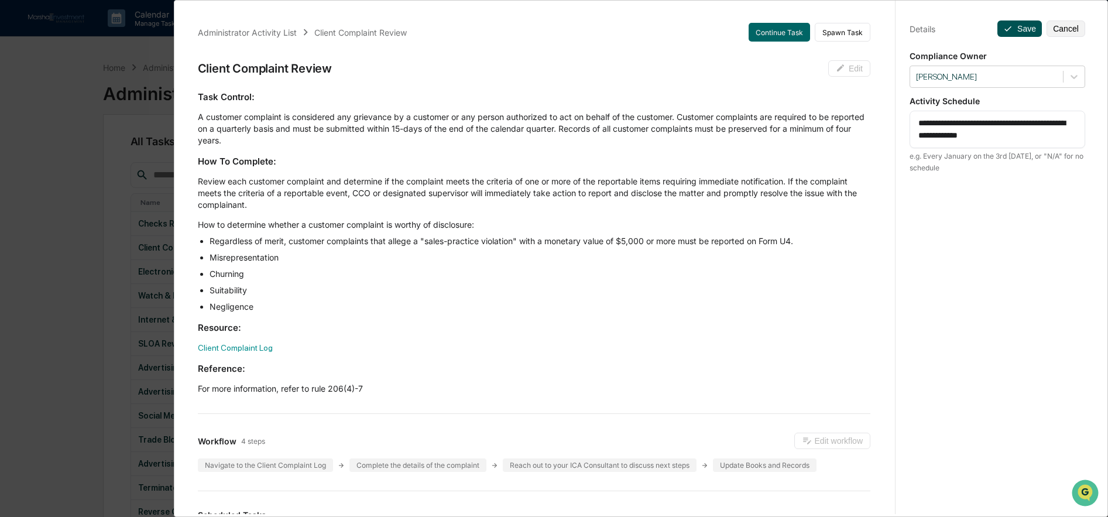
click at [1003, 26] on icon at bounding box center [1007, 28] width 9 height 9
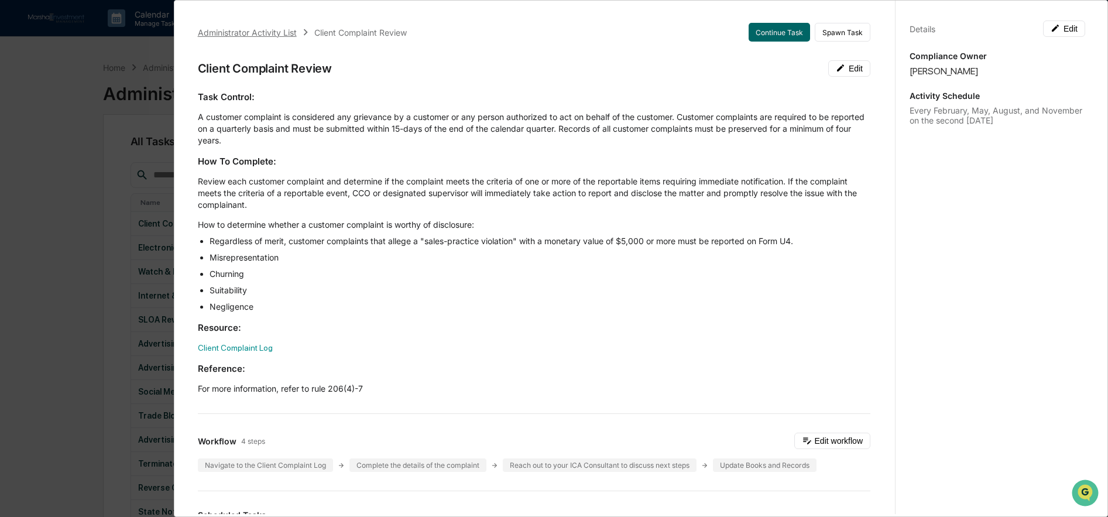
click at [278, 30] on div "Administrator Activity List" at bounding box center [247, 33] width 99 height 10
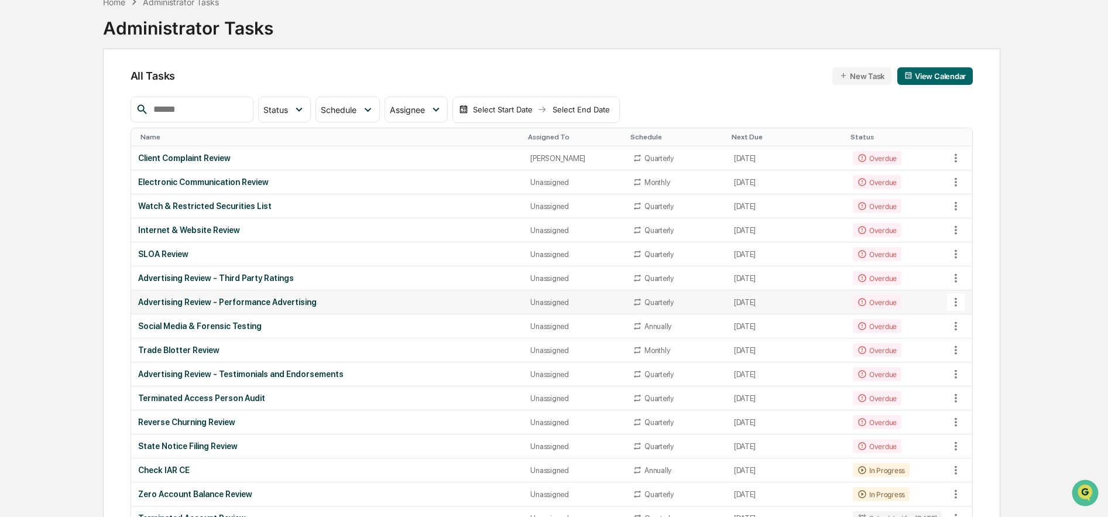
scroll to position [53, 0]
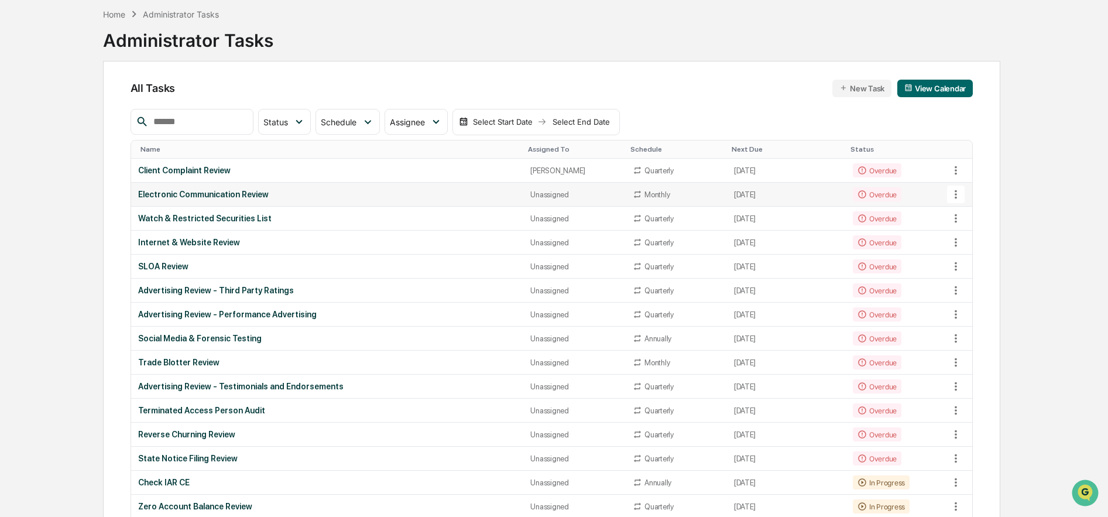
click at [216, 194] on div "Electronic Communication Review" at bounding box center [327, 194] width 379 height 9
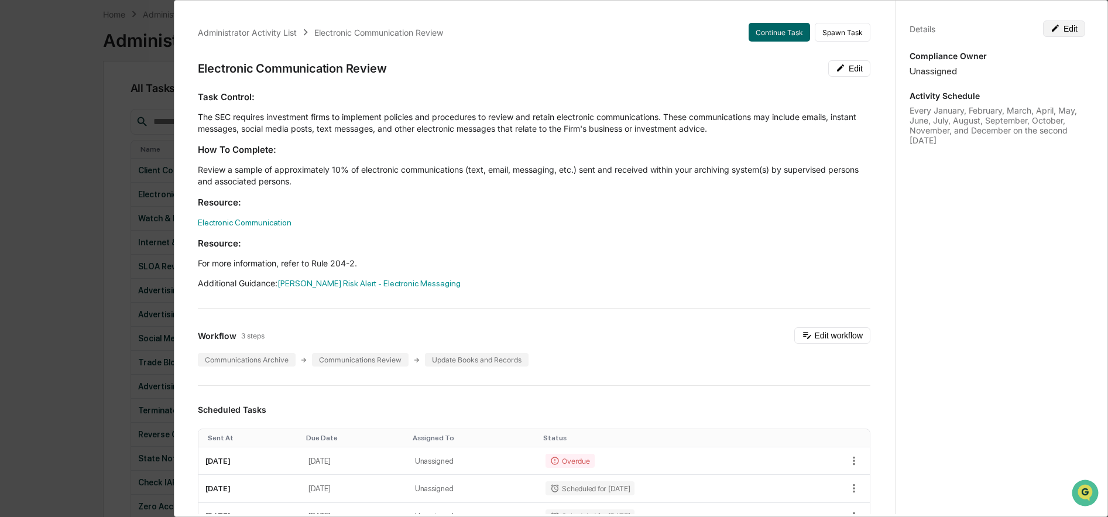
click at [1060, 28] on button "Edit" at bounding box center [1064, 28] width 42 height 16
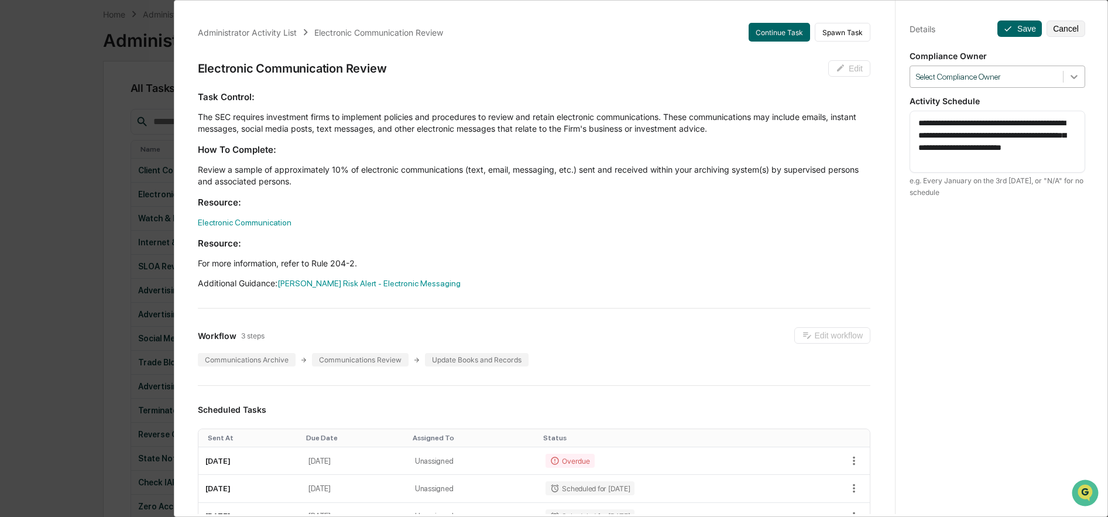
click at [1069, 76] on icon at bounding box center [1074, 77] width 12 height 12
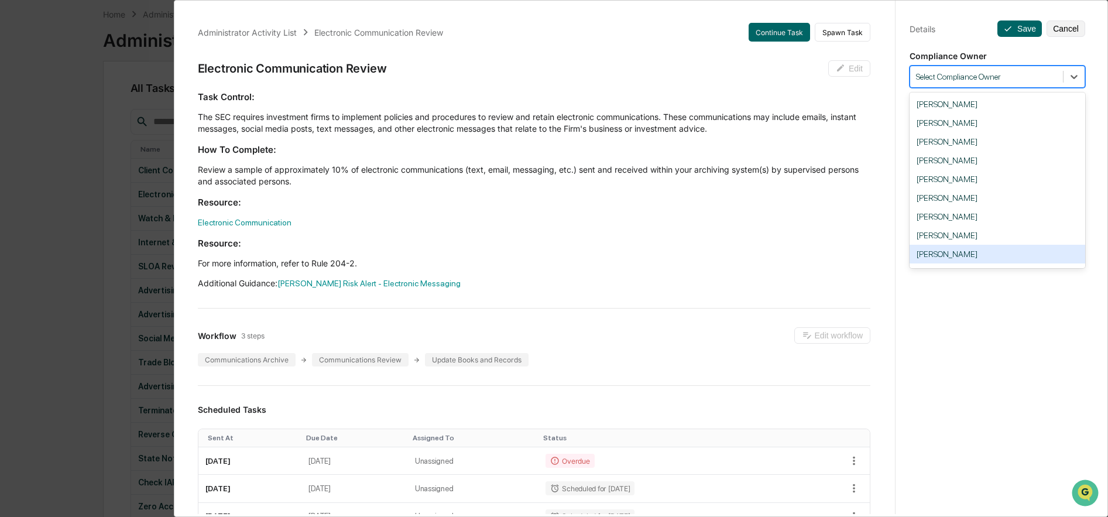
click at [942, 252] on div "Sharon Evans" at bounding box center [998, 254] width 176 height 19
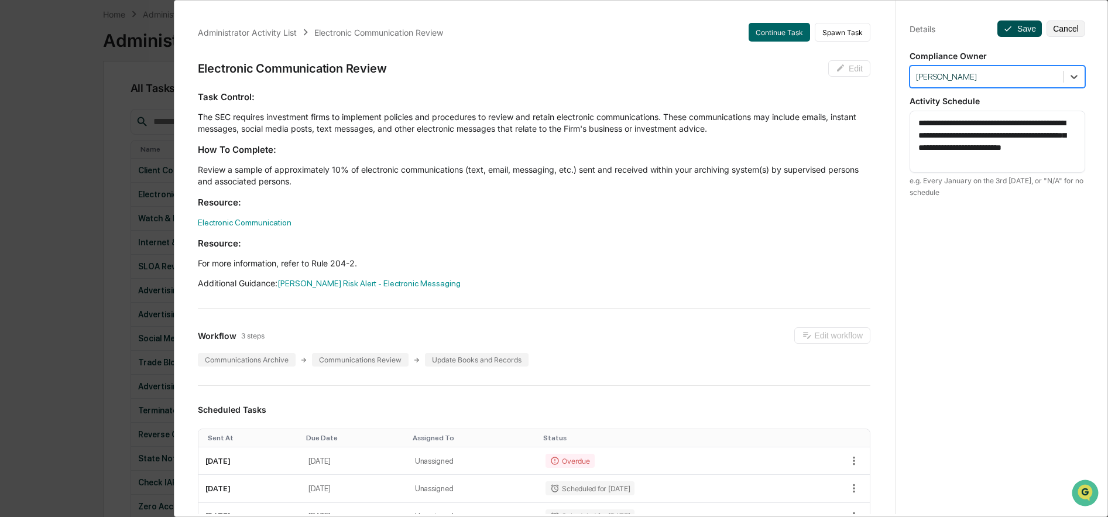
click at [1014, 30] on button "Save" at bounding box center [1019, 28] width 44 height 16
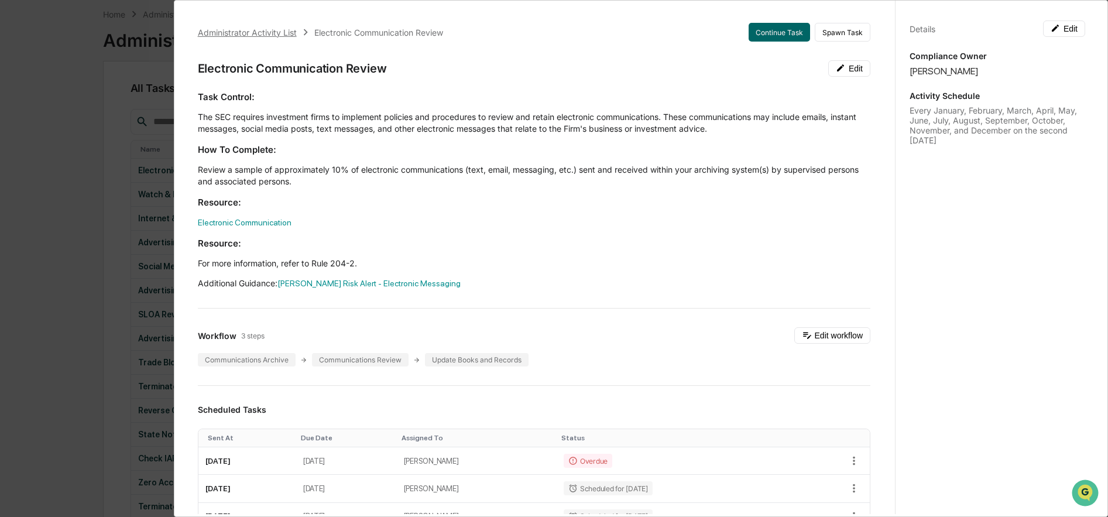
click at [215, 33] on div "Administrator Activity List" at bounding box center [247, 33] width 99 height 10
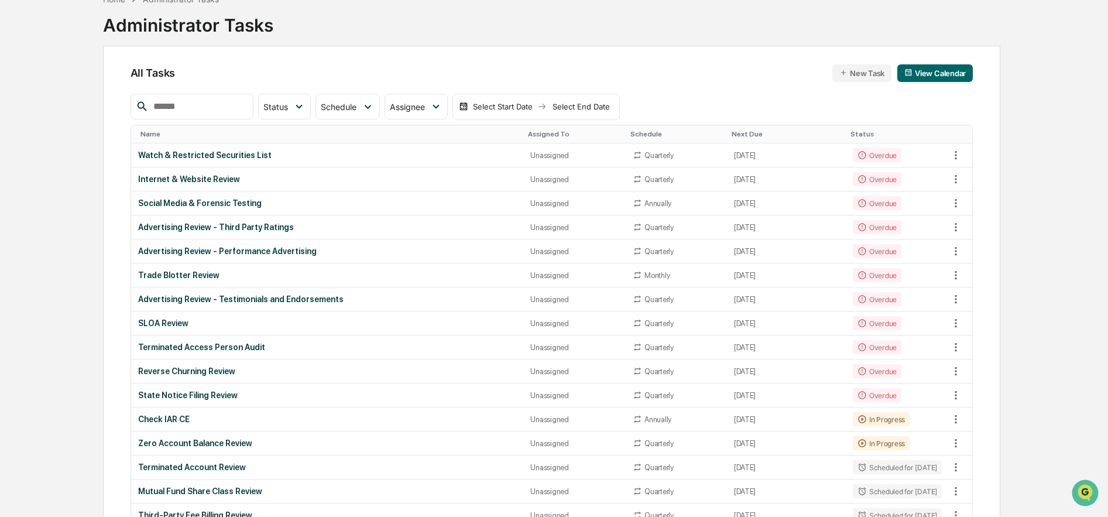
scroll to position [0, 0]
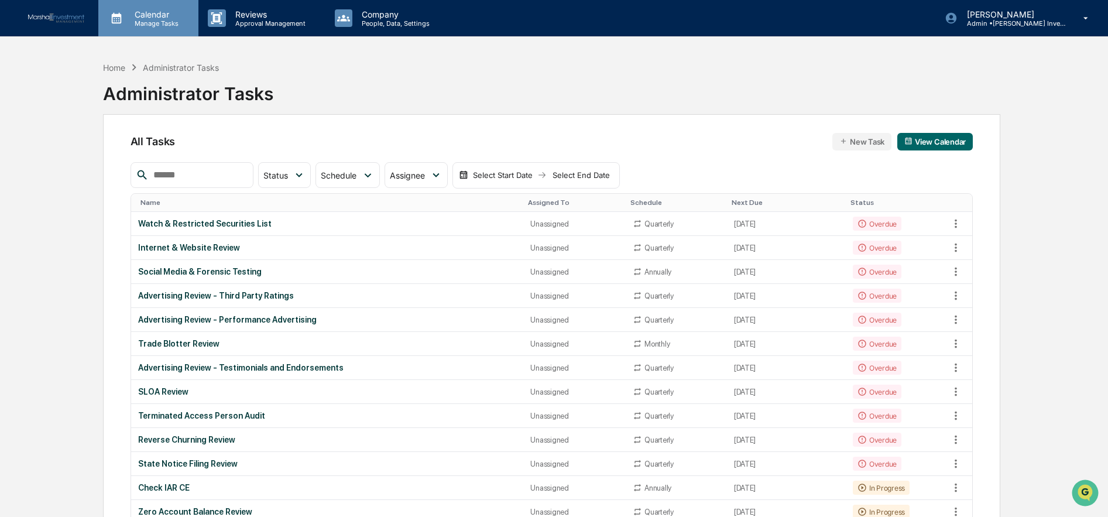
click at [125, 20] on p "Manage Tasks" at bounding box center [154, 23] width 59 height 8
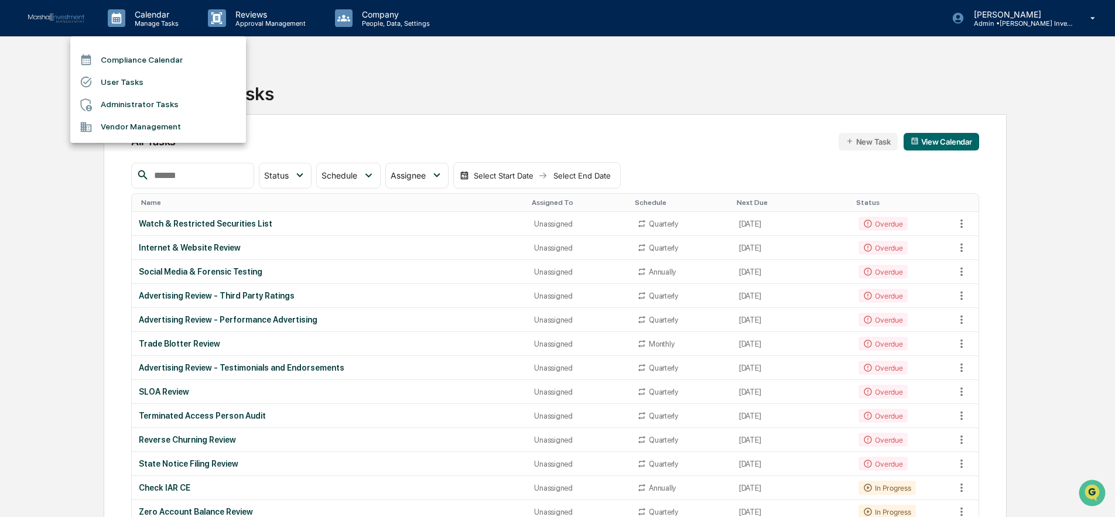
click at [129, 59] on li "Compliance Calendar" at bounding box center [158, 60] width 176 height 22
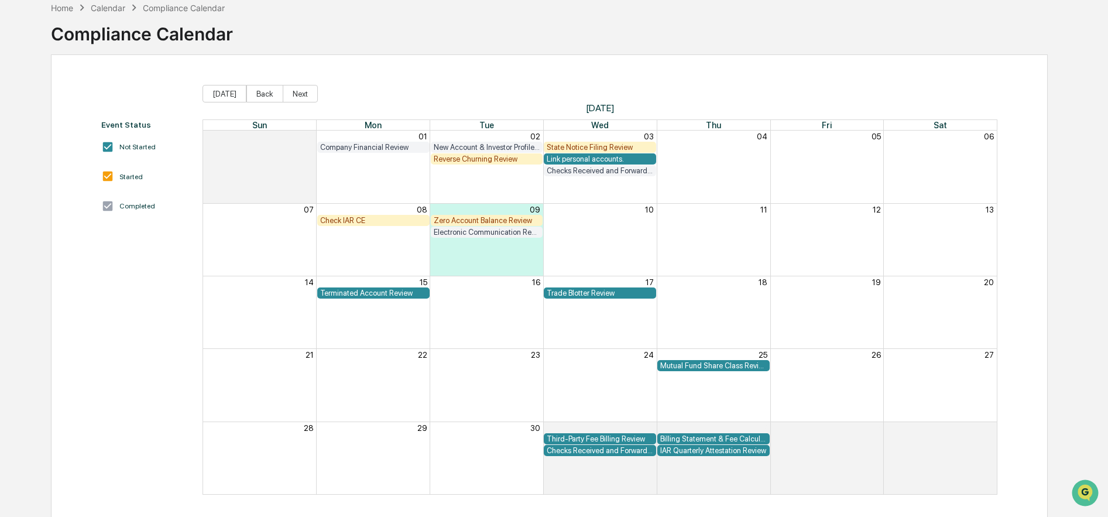
scroll to position [69, 0]
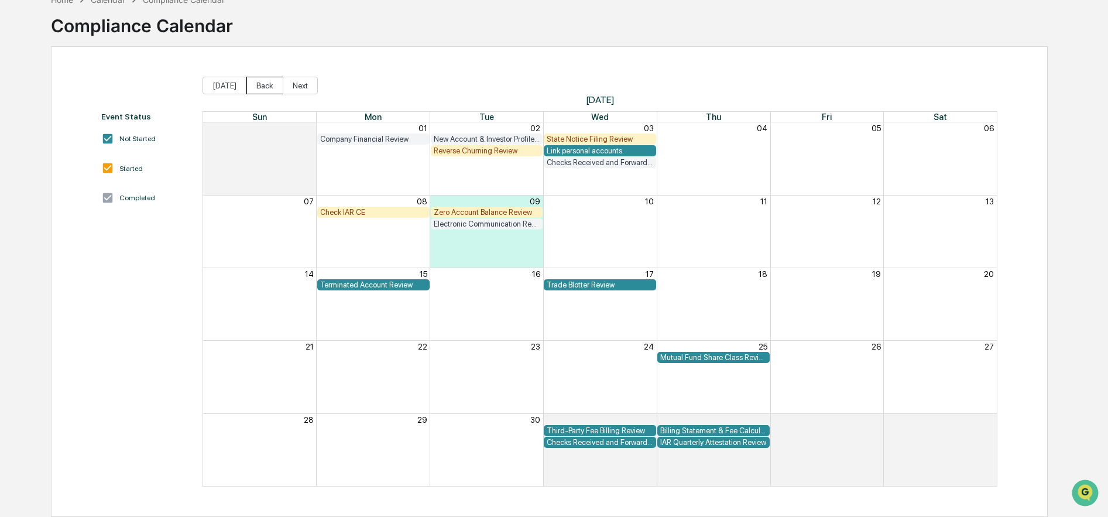
click at [258, 84] on button "Back" at bounding box center [264, 86] width 37 height 18
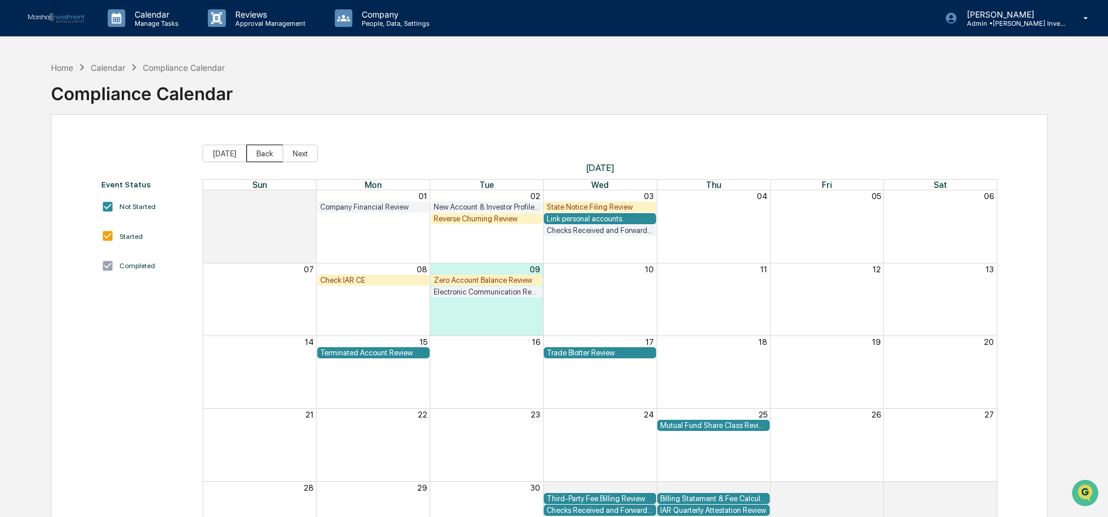
click at [253, 155] on button "Back" at bounding box center [264, 154] width 37 height 18
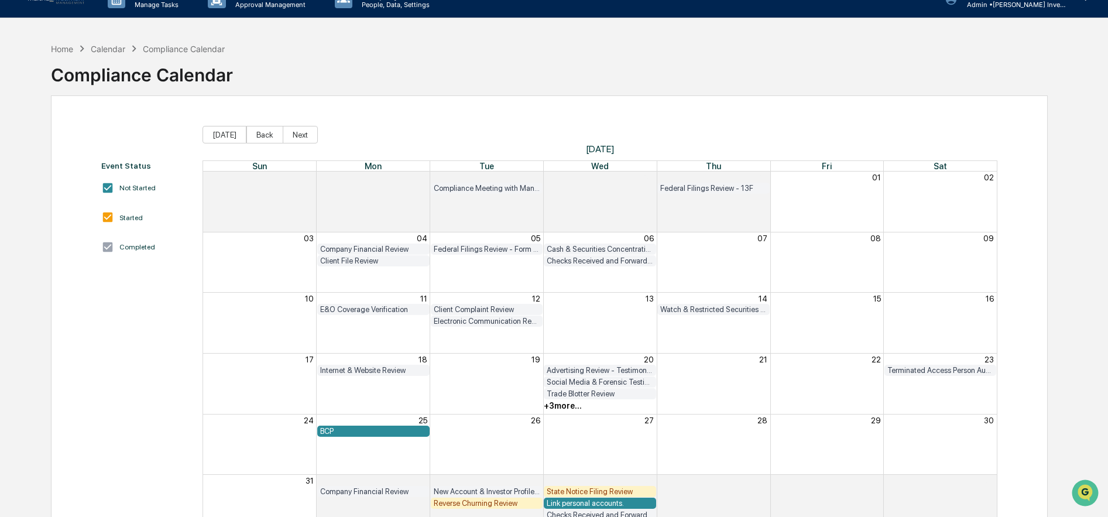
scroll to position [74, 0]
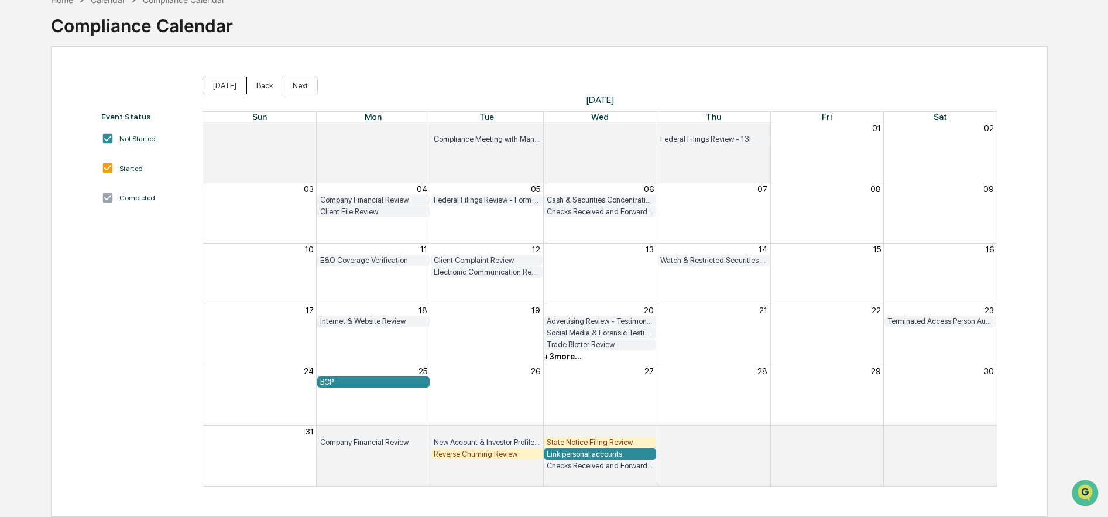
click at [253, 77] on button "Back" at bounding box center [264, 86] width 37 height 18
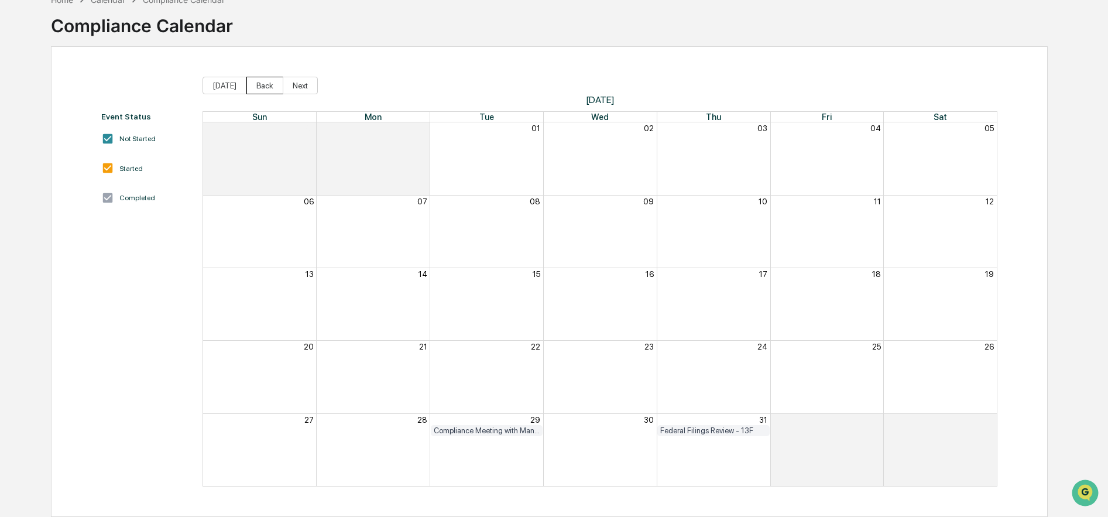
click at [259, 78] on button "Back" at bounding box center [264, 86] width 37 height 18
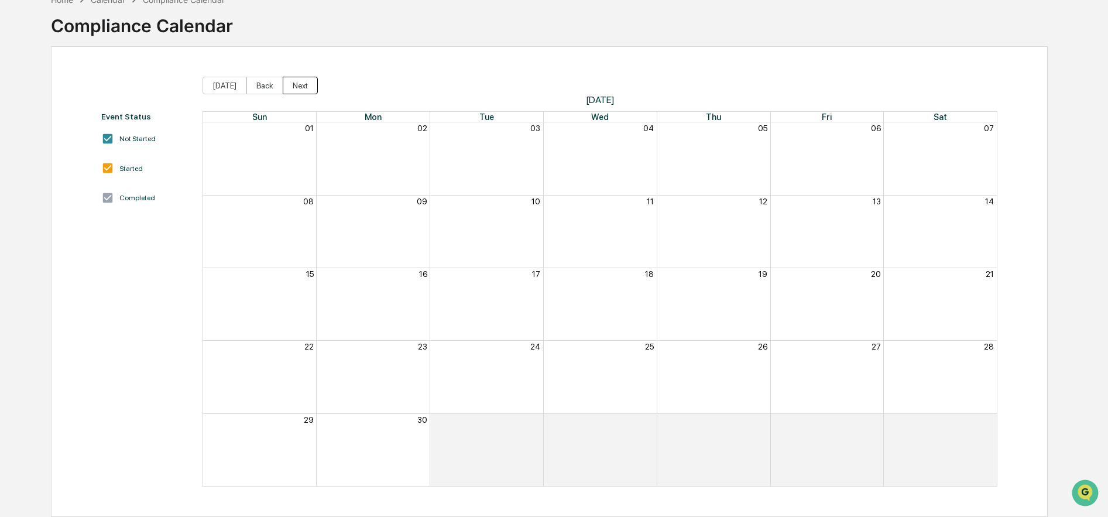
click at [292, 78] on button "Next" at bounding box center [300, 86] width 35 height 18
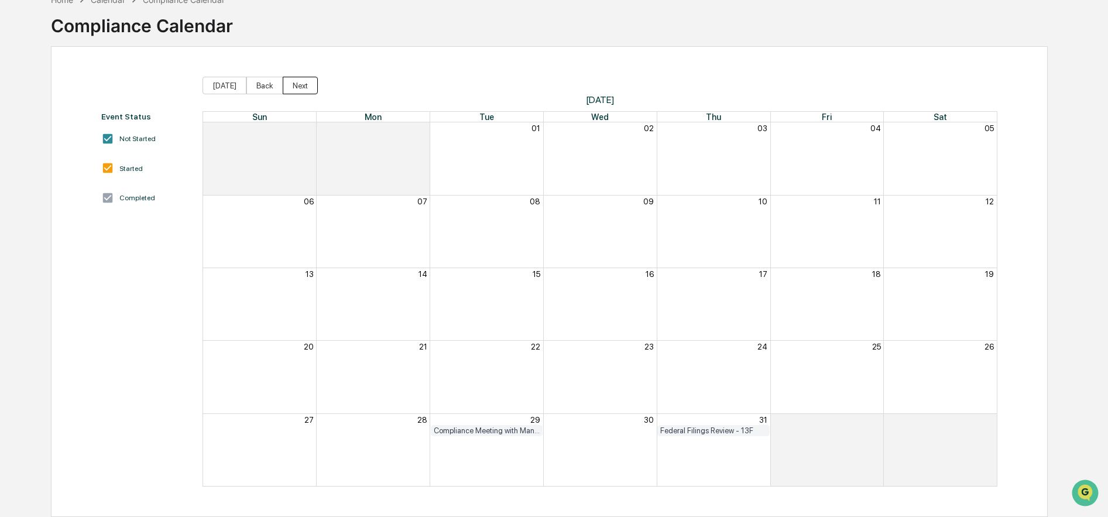
click at [292, 78] on button "Next" at bounding box center [300, 86] width 35 height 18
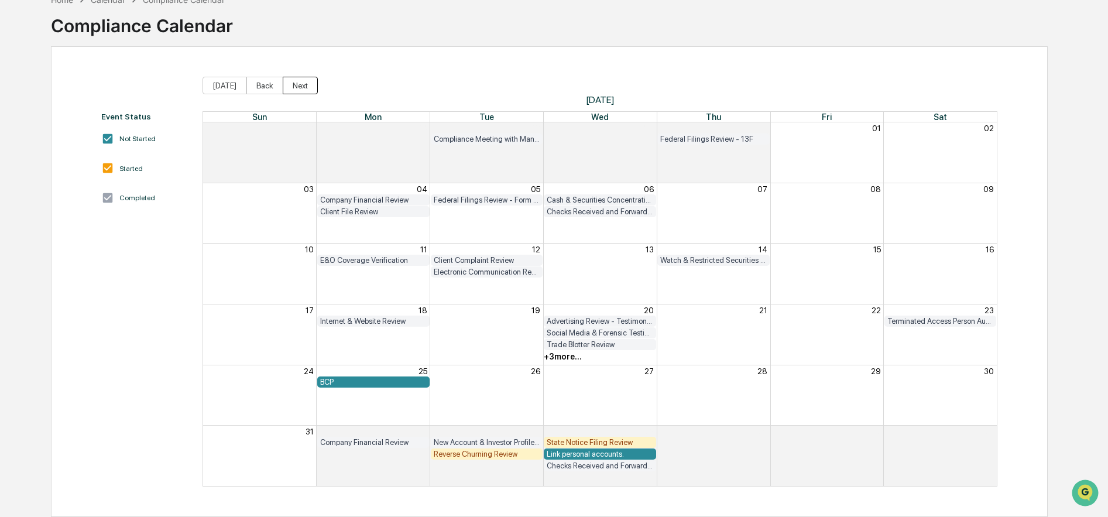
click at [292, 78] on button "Next" at bounding box center [300, 86] width 35 height 18
